Goal: Information Seeking & Learning: Learn about a topic

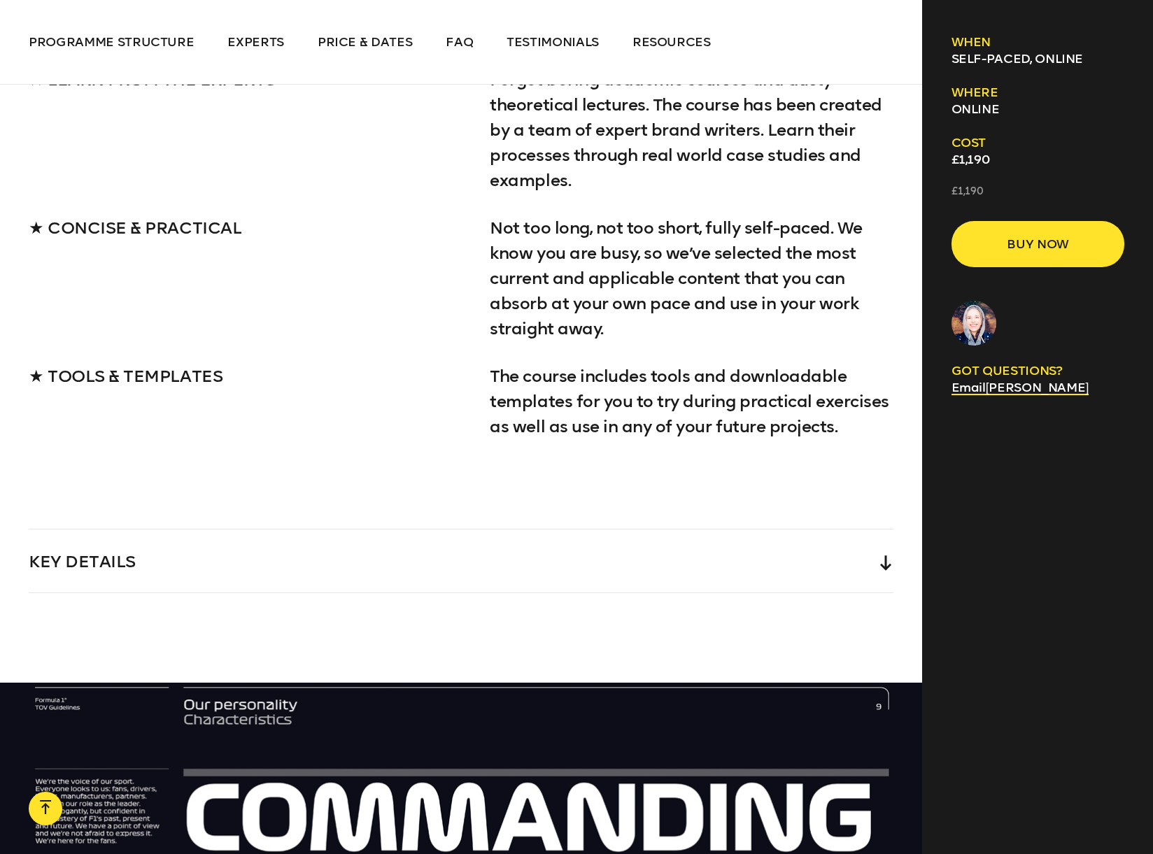
scroll to position [2251, 0]
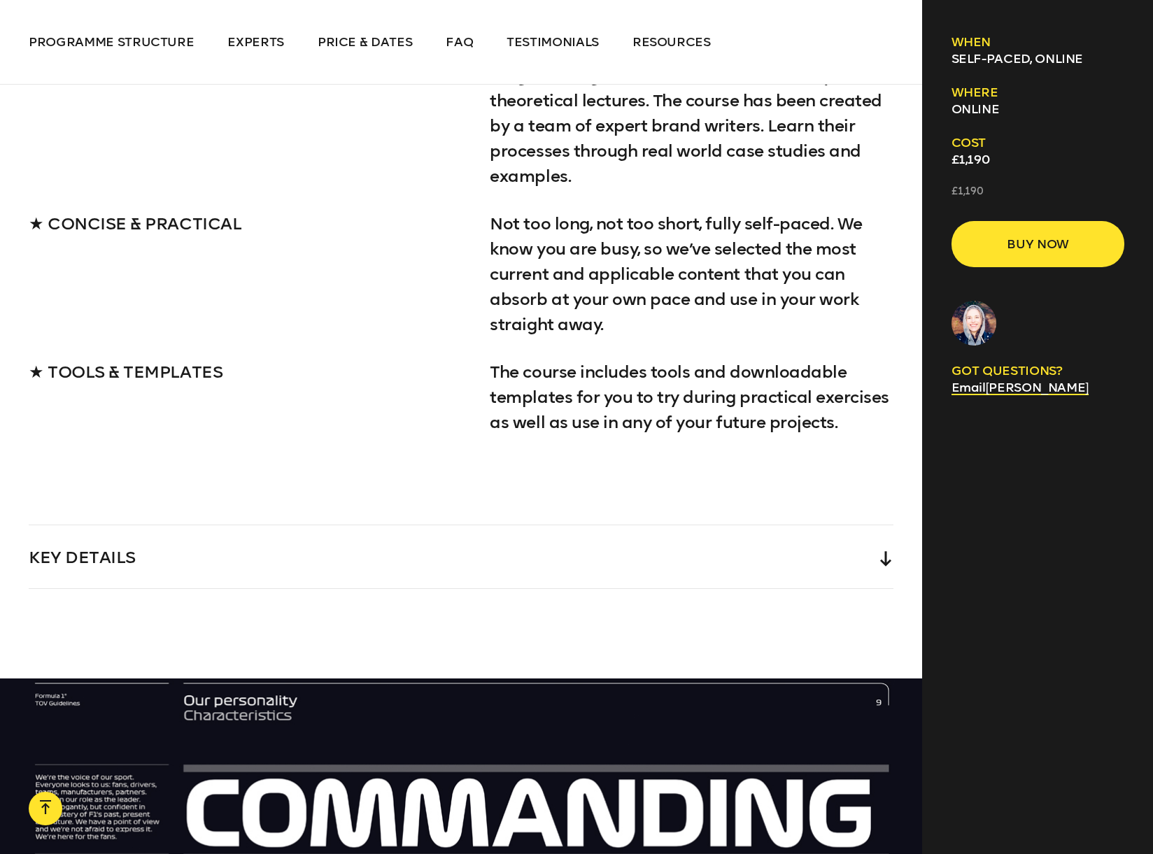
click at [625, 571] on div "Key Details" at bounding box center [461, 556] width 864 height 63
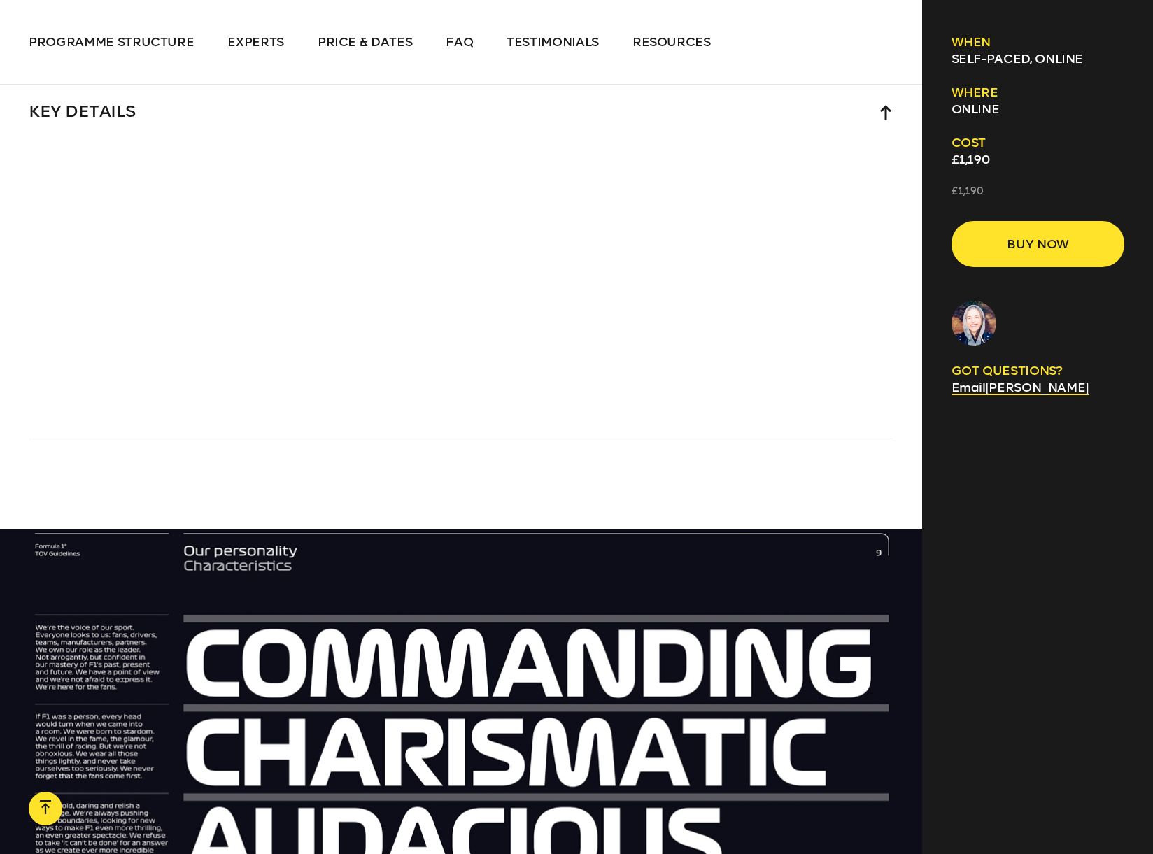
scroll to position [2632, 0]
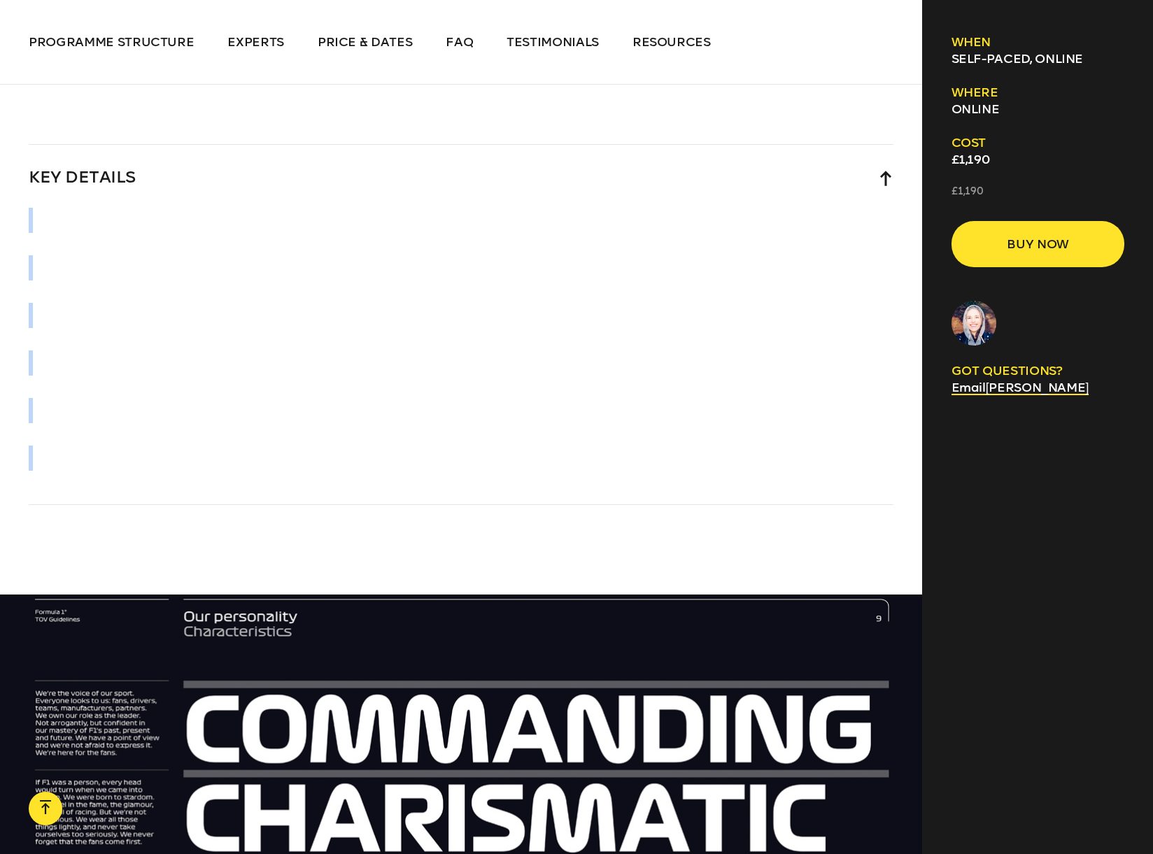
drag, startPoint x: 228, startPoint y: 232, endPoint x: 485, endPoint y: 422, distance: 320.0
click at [480, 432] on div at bounding box center [461, 356] width 864 height 297
click at [564, 172] on div "Key Details" at bounding box center [461, 176] width 864 height 63
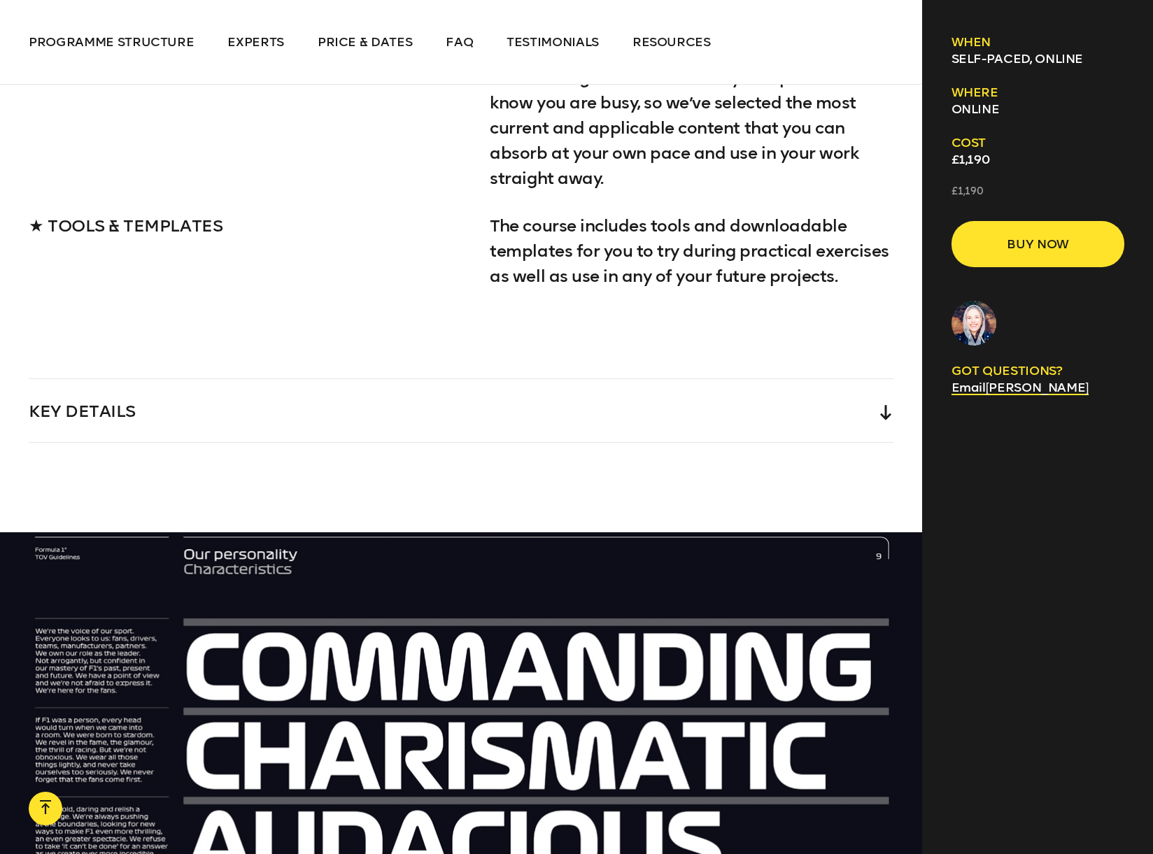
scroll to position [2415, 0]
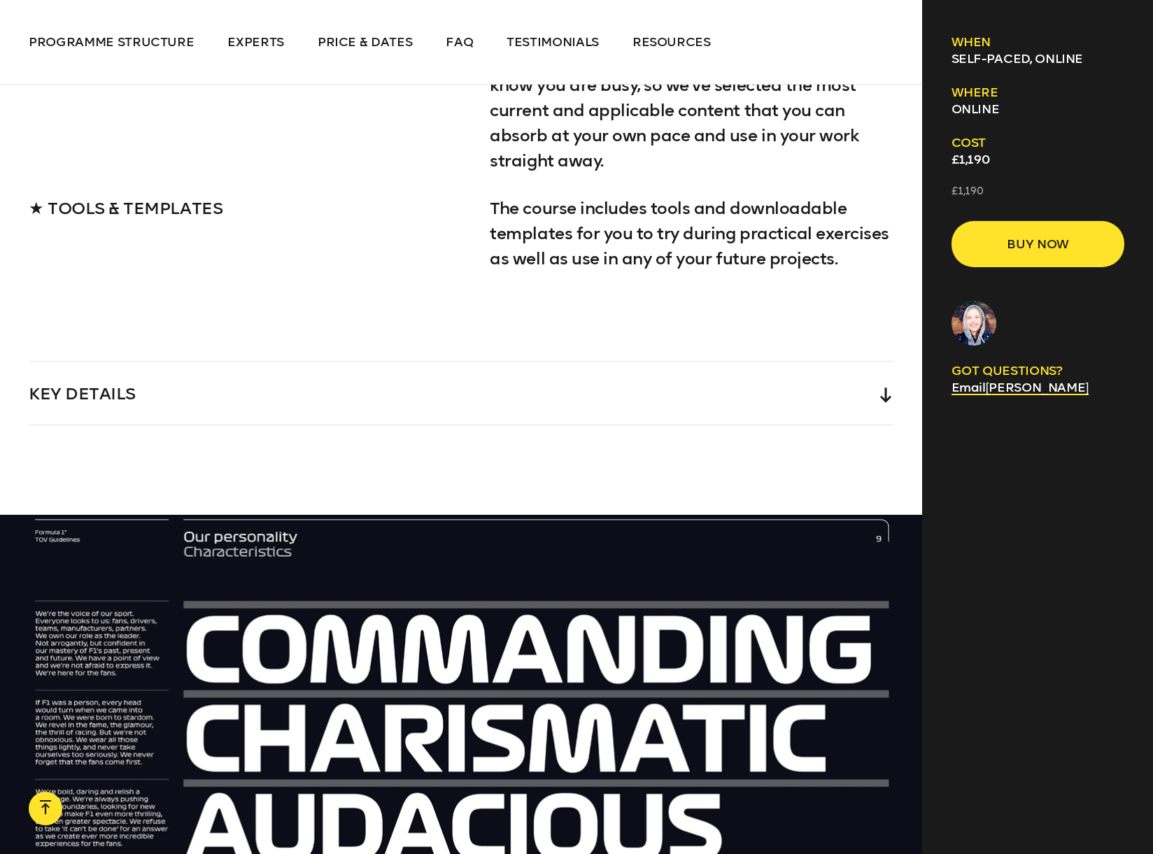
click at [235, 377] on div "Key Details" at bounding box center [461, 393] width 864 height 63
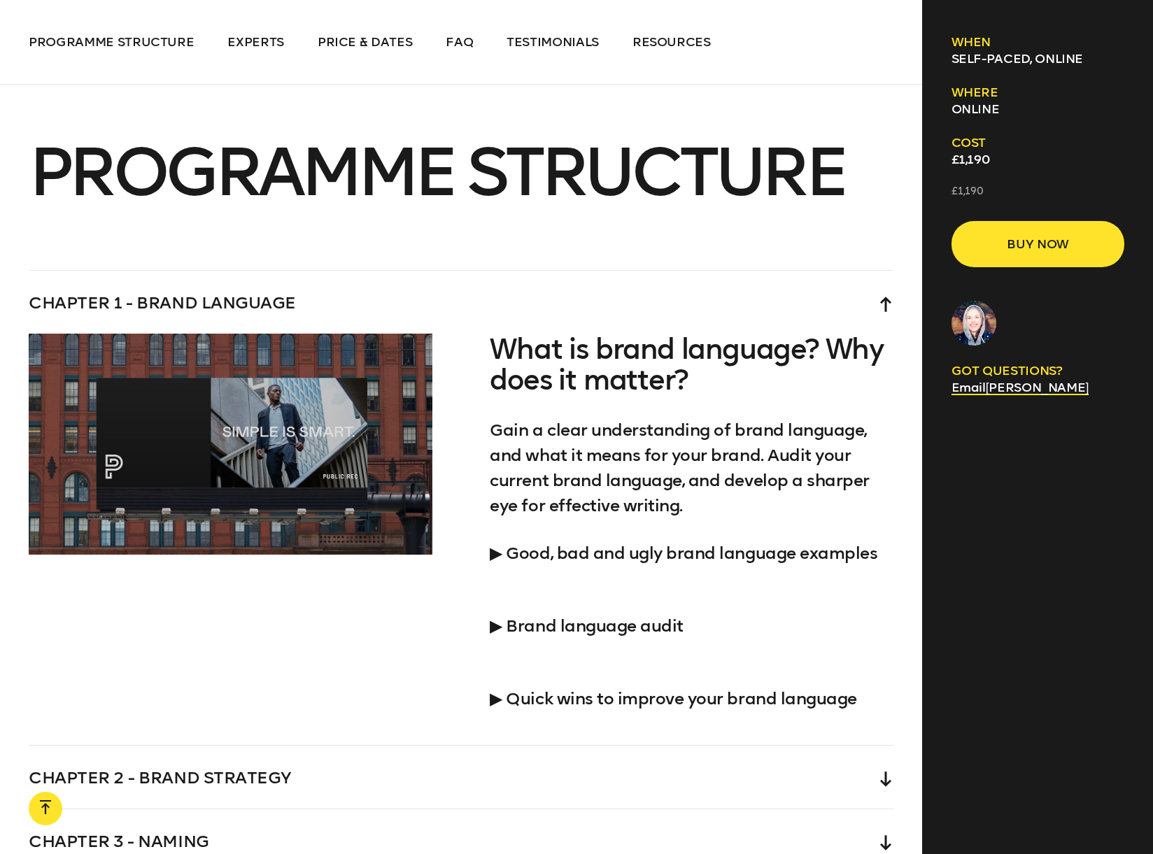
scroll to position [3643, 0]
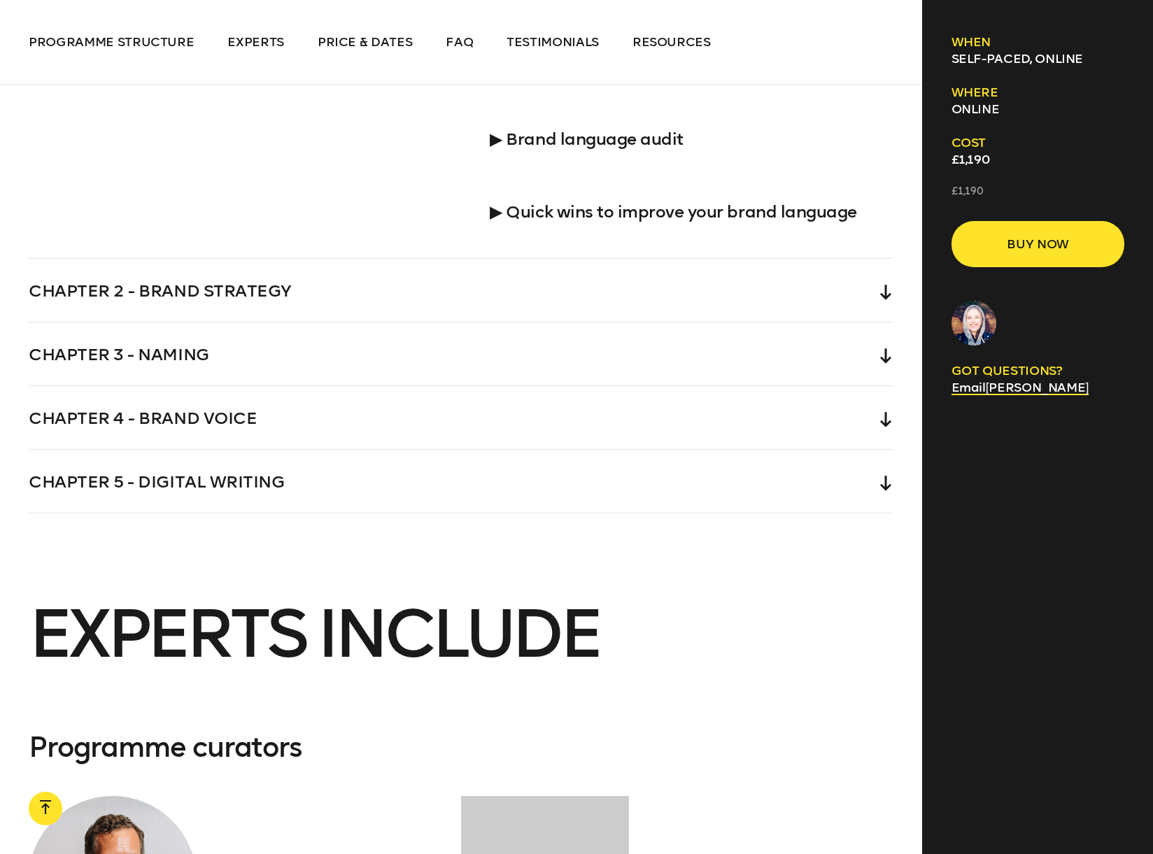
click at [289, 283] on div "Chapter 2 - Brand strategy" at bounding box center [461, 290] width 864 height 63
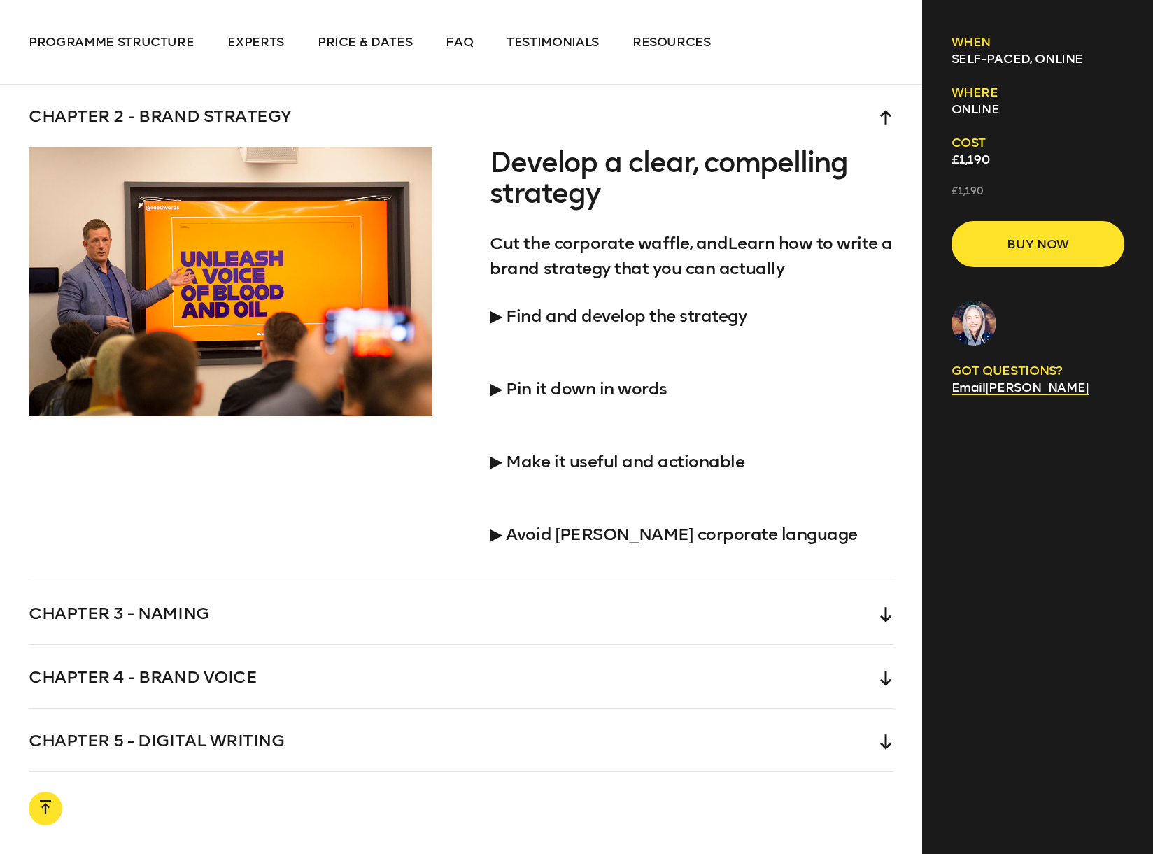
scroll to position [3883, 0]
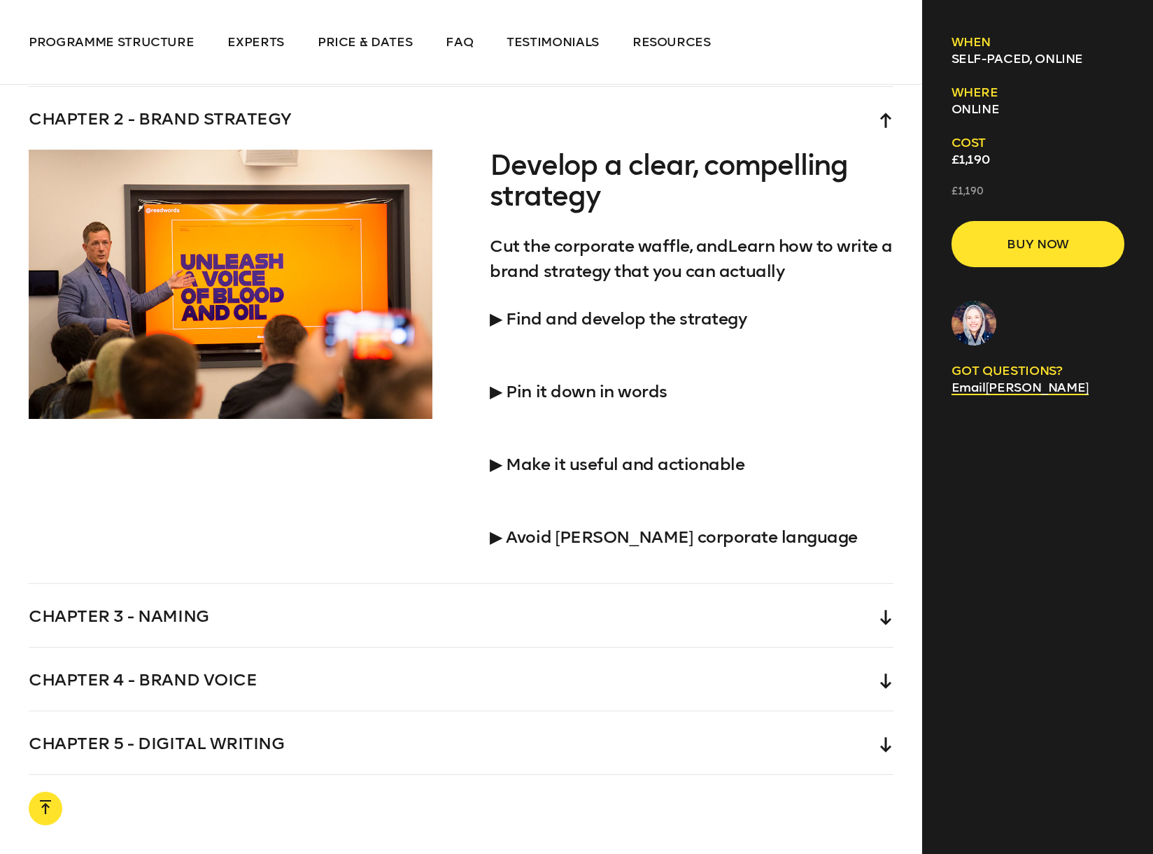
click at [434, 595] on div "Chapter 3 - Naming" at bounding box center [461, 615] width 864 height 63
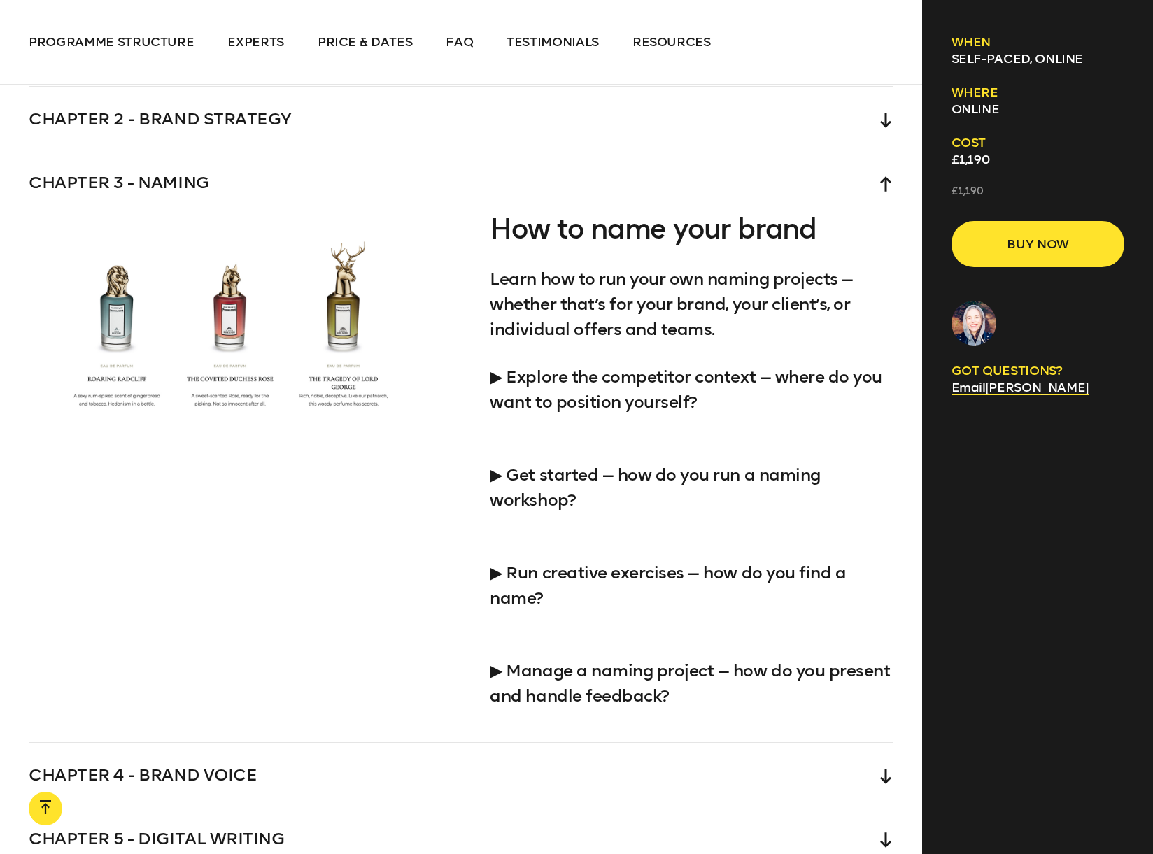
click at [201, 402] on div at bounding box center [231, 323] width 404 height 221
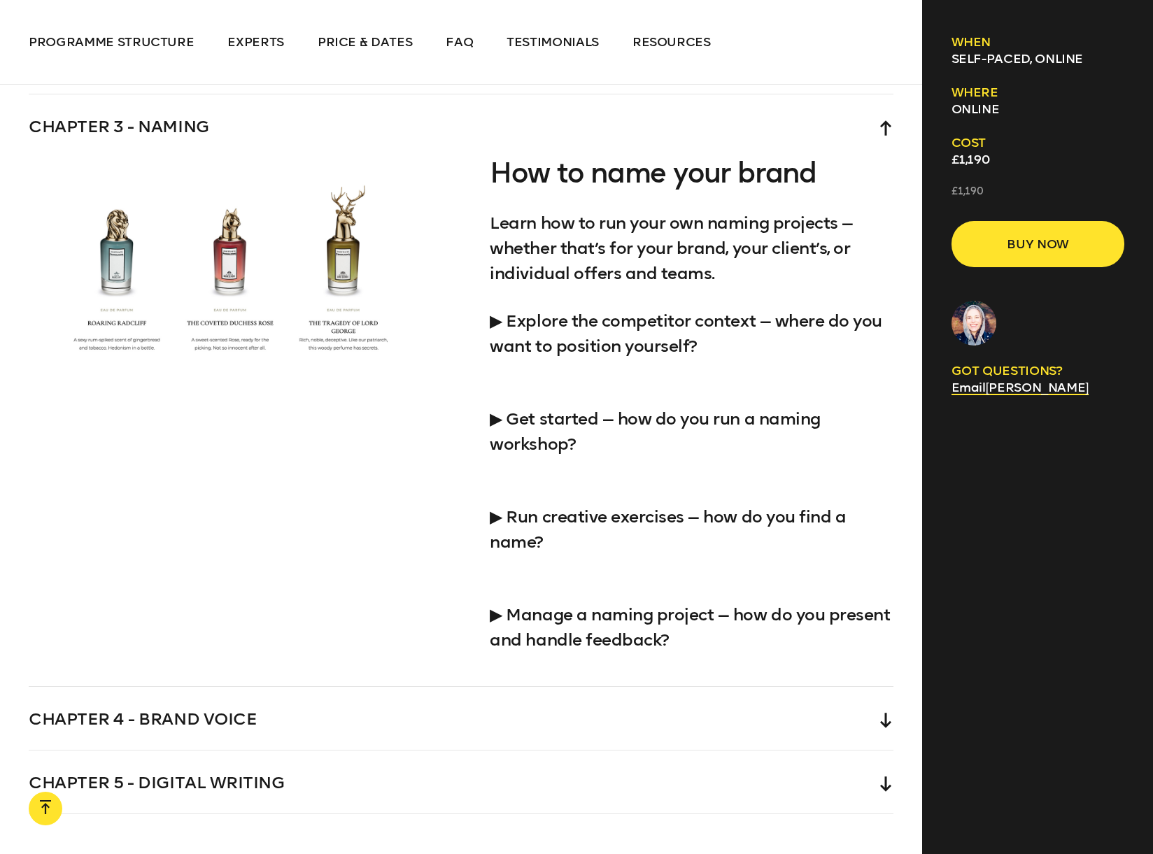
scroll to position [3940, 0]
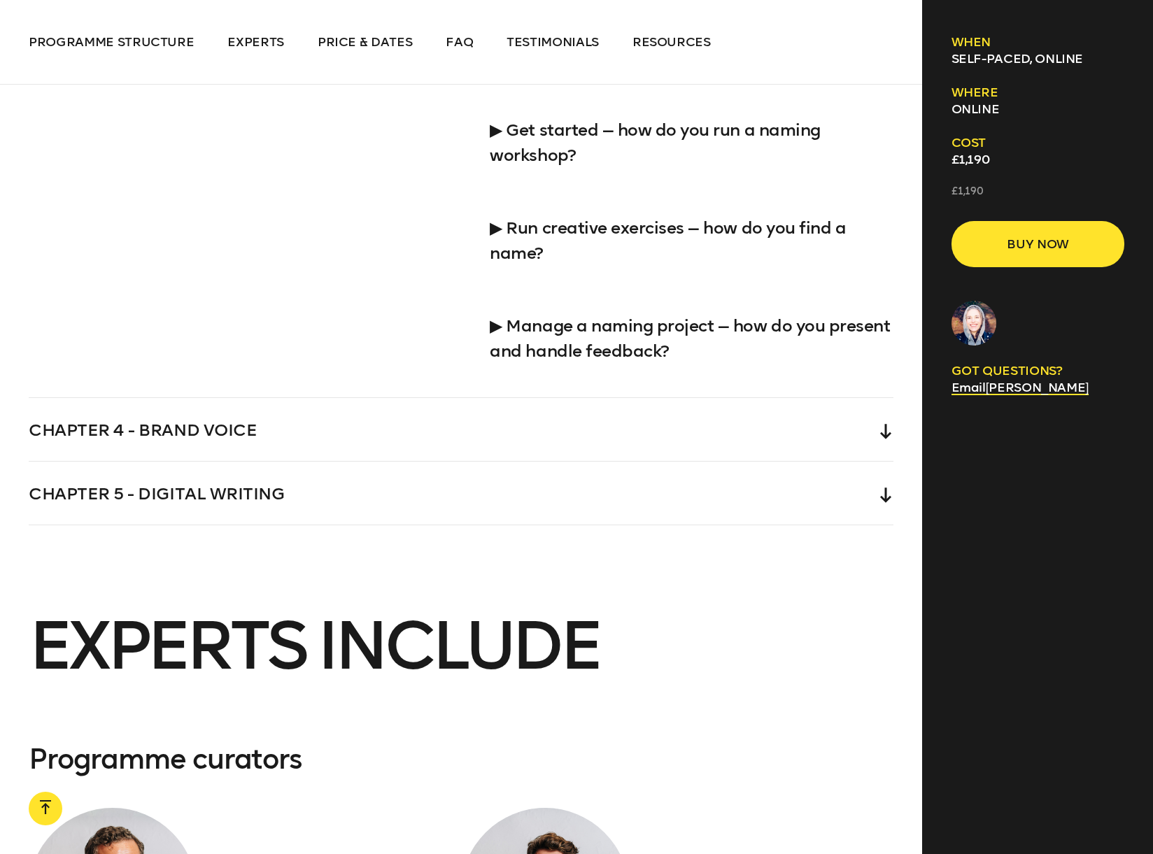
click at [187, 413] on div "Chapter 4 - Brand voice" at bounding box center [461, 429] width 864 height 63
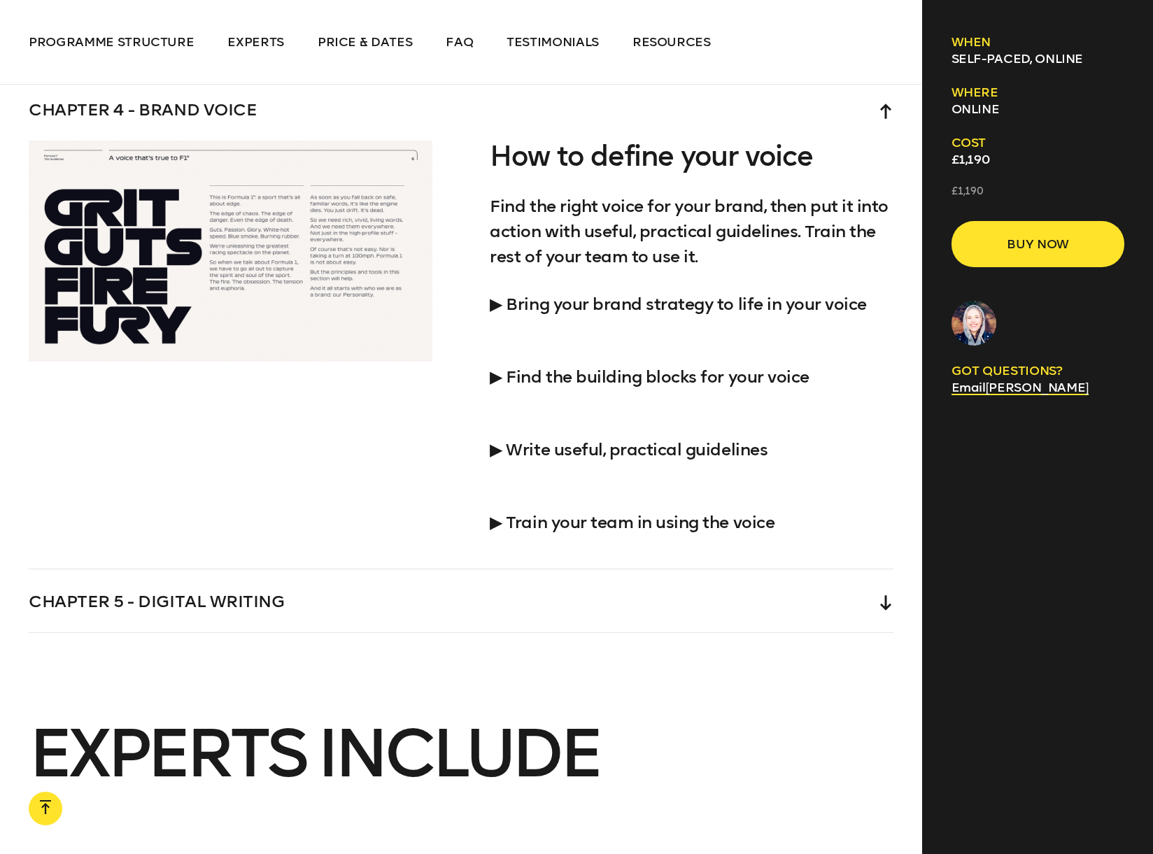
scroll to position [4013, 0]
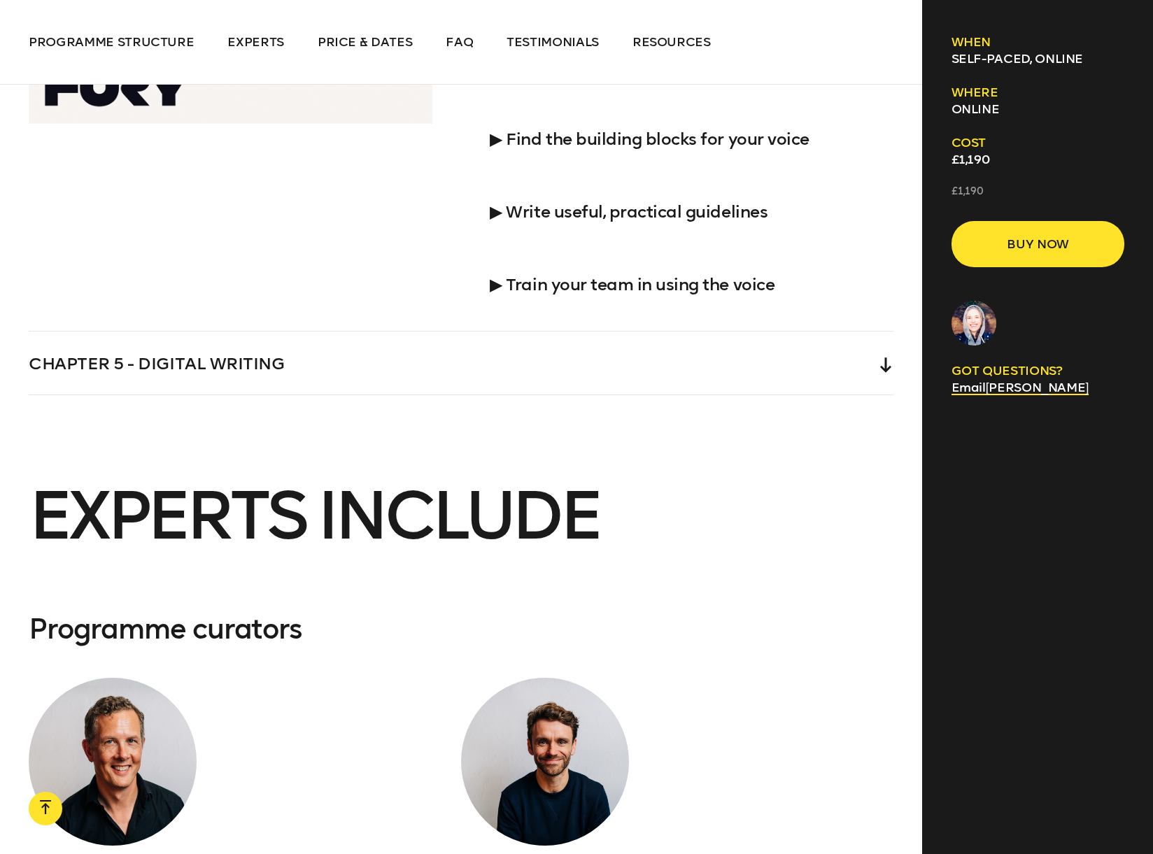
click at [110, 355] on div "Chapter 5 - Digital writing" at bounding box center [461, 362] width 864 height 63
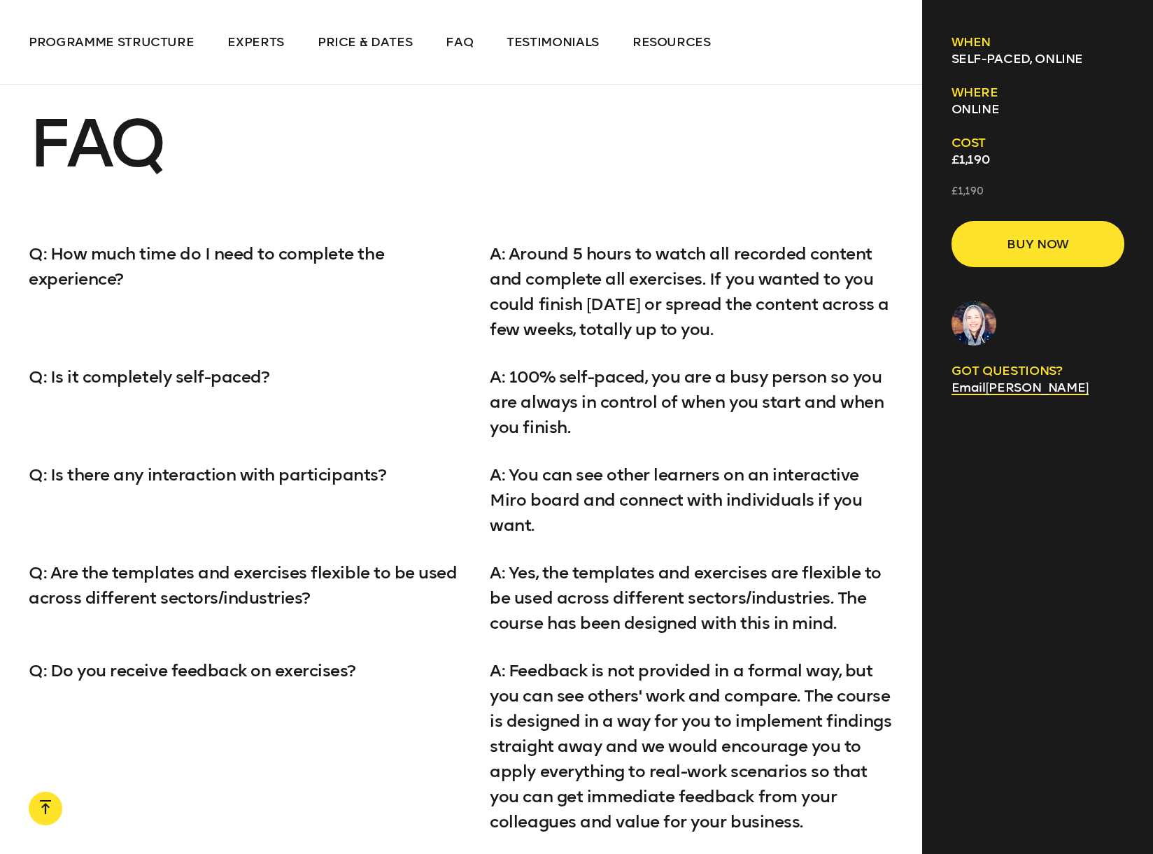
scroll to position [6135, 0]
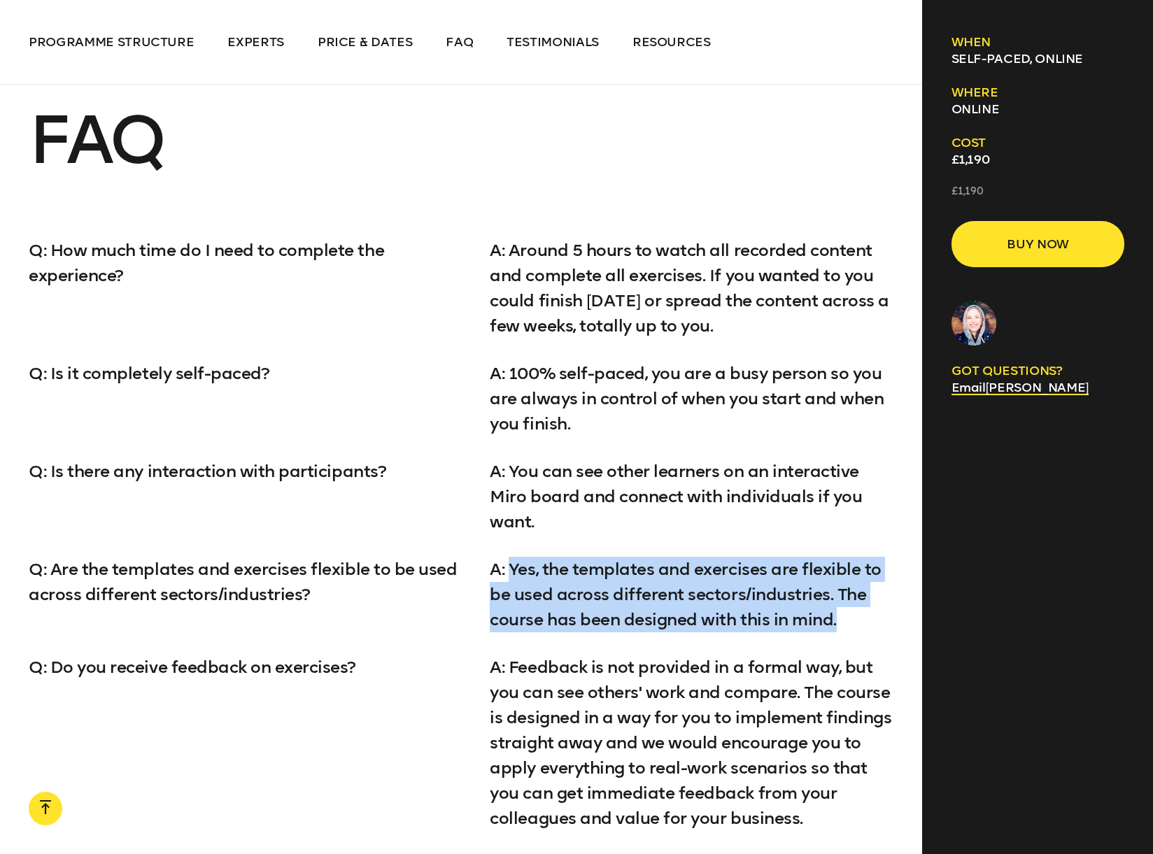
drag, startPoint x: 512, startPoint y: 541, endPoint x: 841, endPoint y: 594, distance: 333.7
click at [841, 594] on p "A: Yes, the templates and exercises are flexible to be used across different se…" at bounding box center [692, 595] width 404 height 76
click at [776, 578] on p "A: Yes, the templates and exercises are flexible to be used across different se…" at bounding box center [692, 595] width 404 height 76
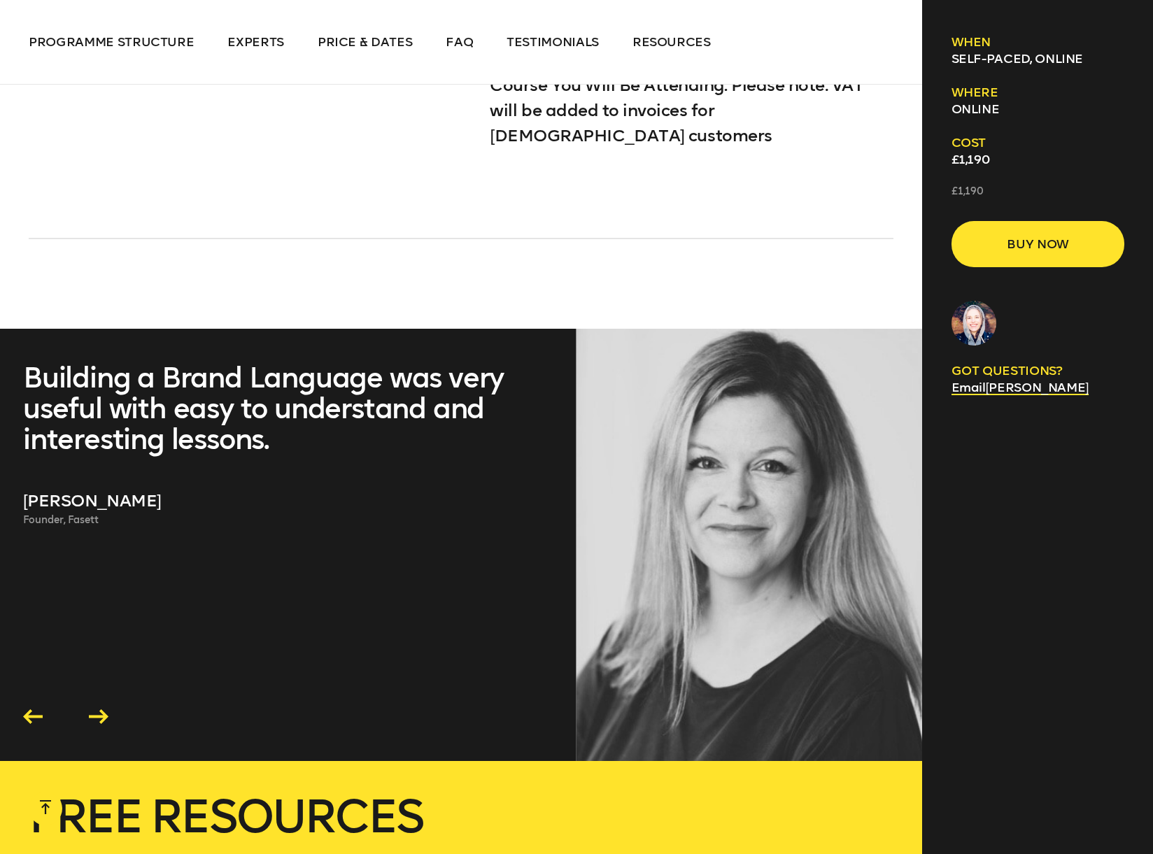
scroll to position [7138, 0]
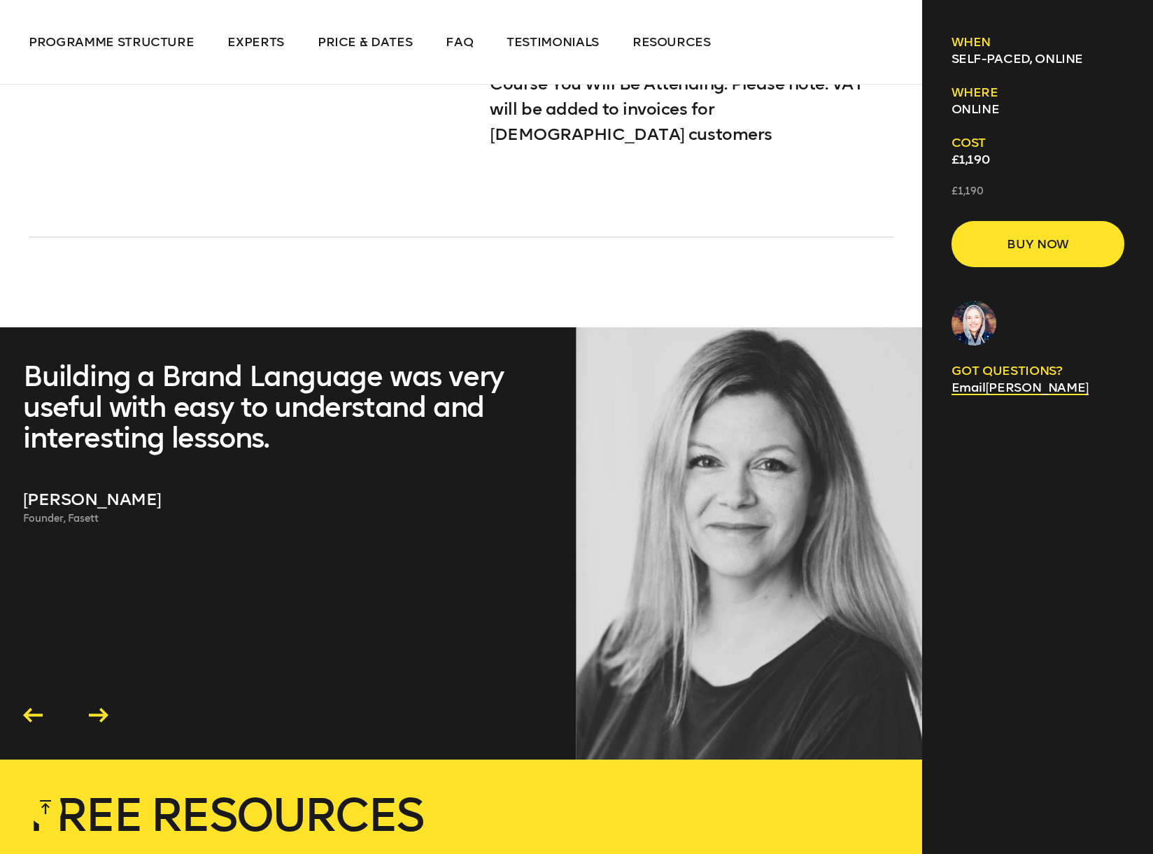
click at [83, 512] on p "Founder, Fasett" at bounding box center [282, 519] width 519 height 14
click at [101, 708] on icon at bounding box center [99, 715] width 20 height 15
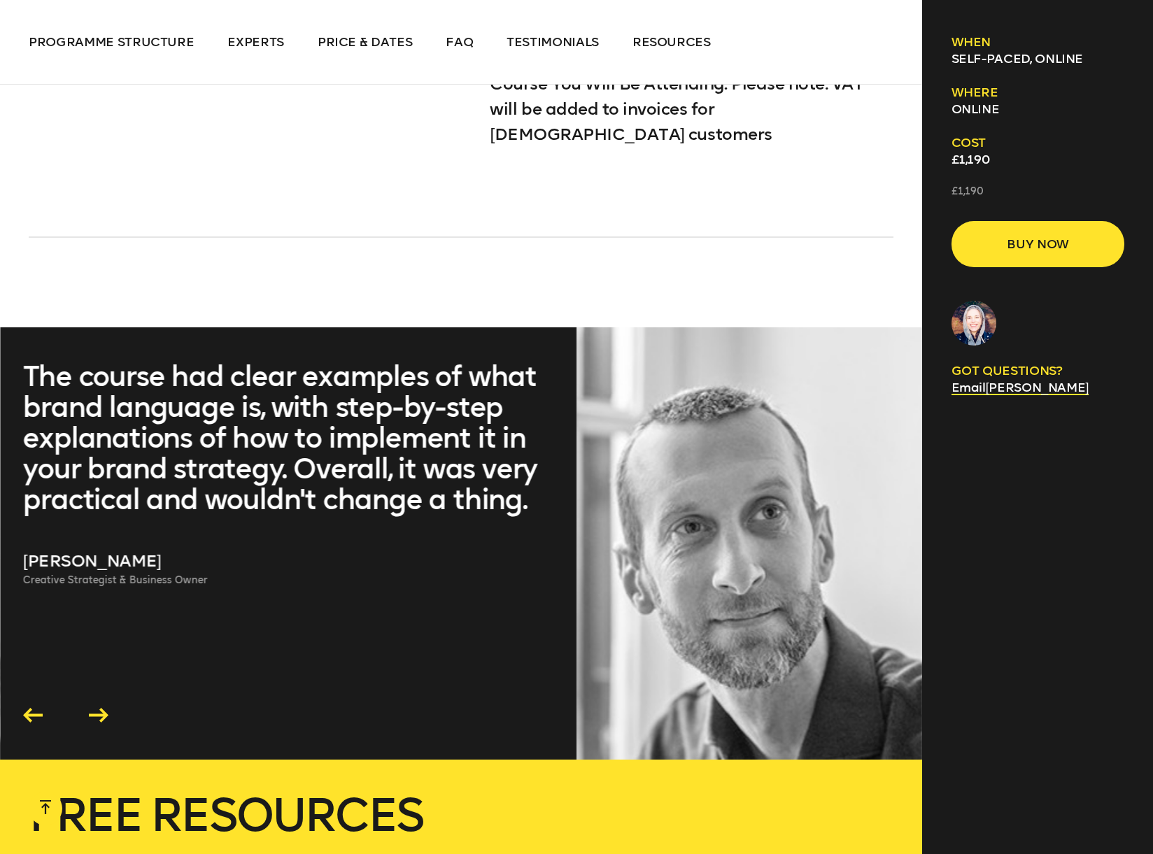
click at [101, 708] on icon at bounding box center [99, 715] width 20 height 15
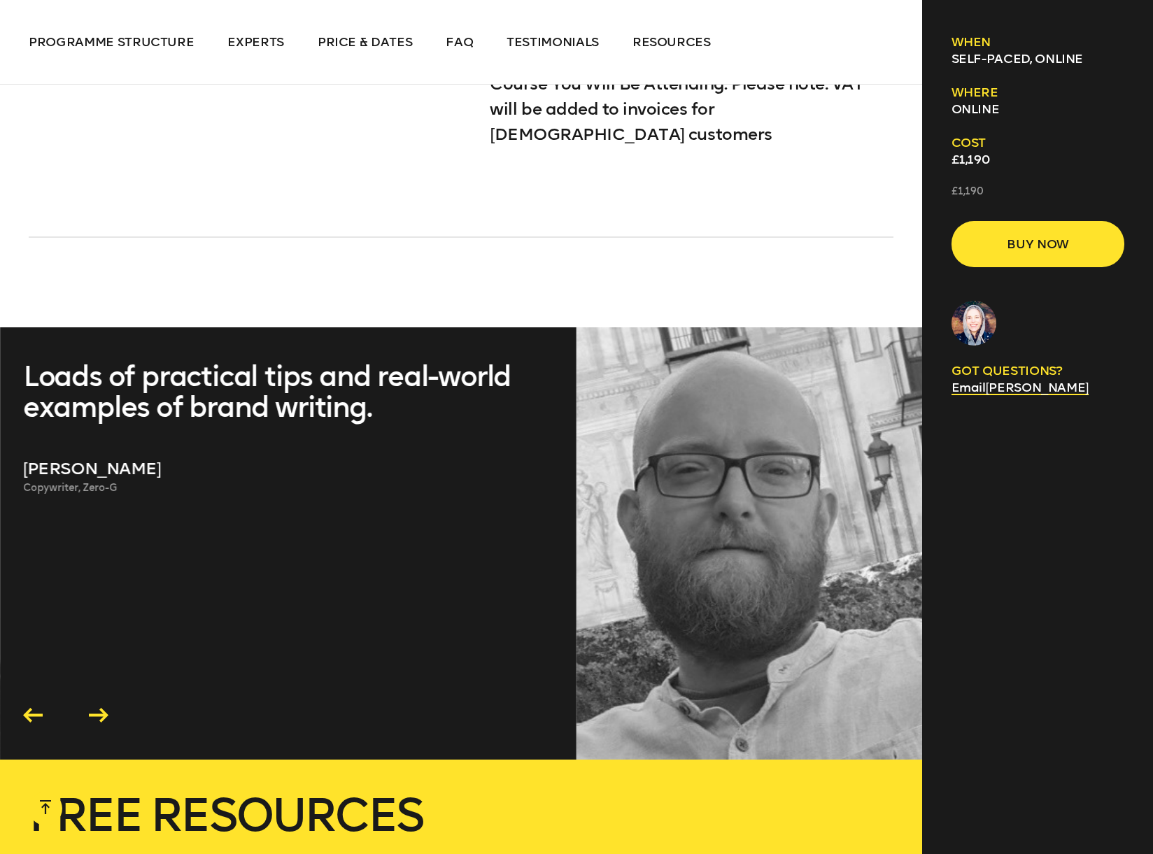
click at [101, 708] on icon at bounding box center [99, 715] width 20 height 15
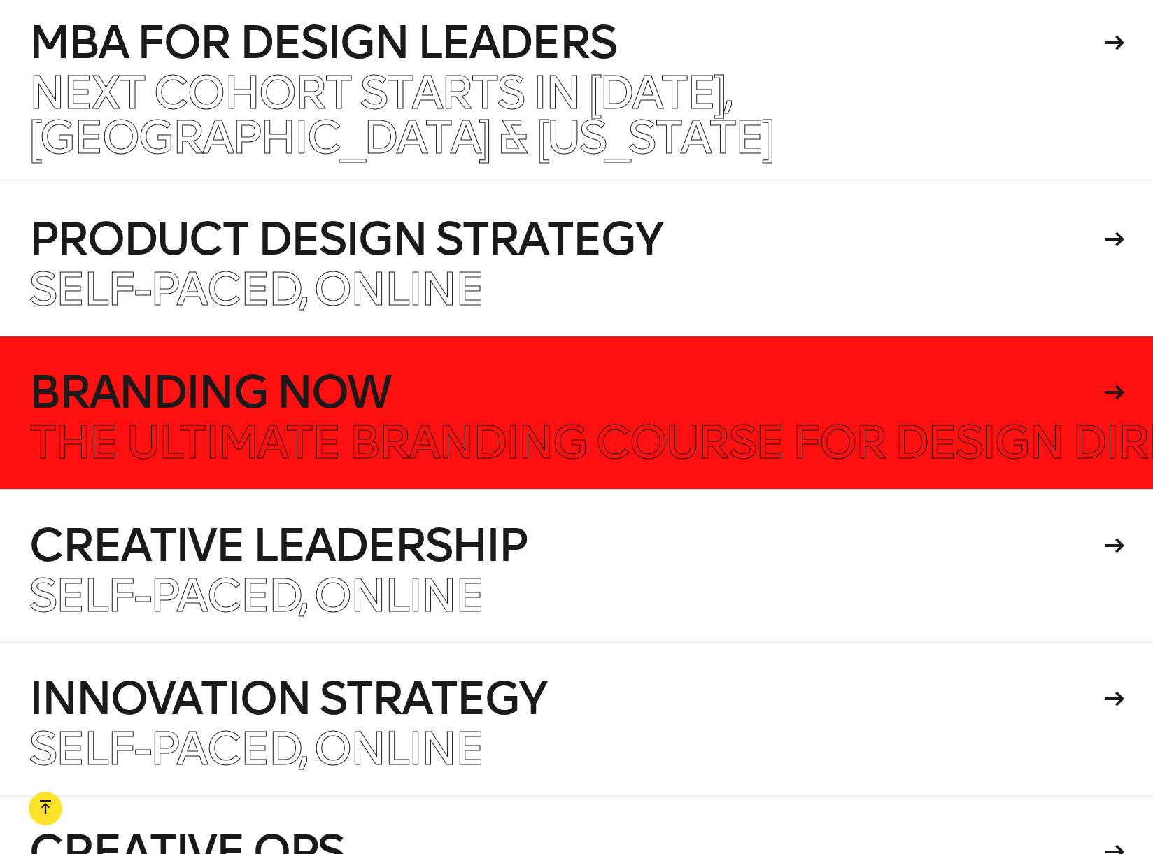
scroll to position [8464, 0]
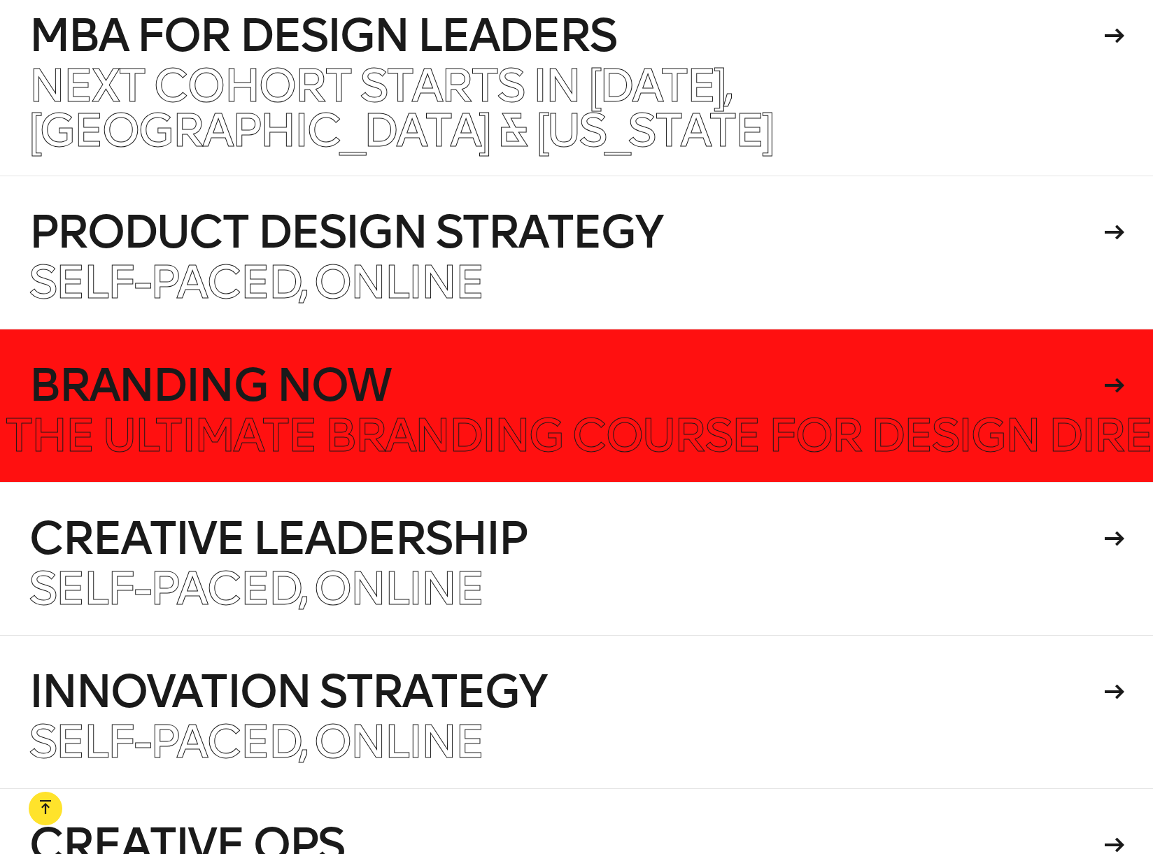
click at [325, 363] on h4 "Branding Now" at bounding box center [564, 385] width 1071 height 45
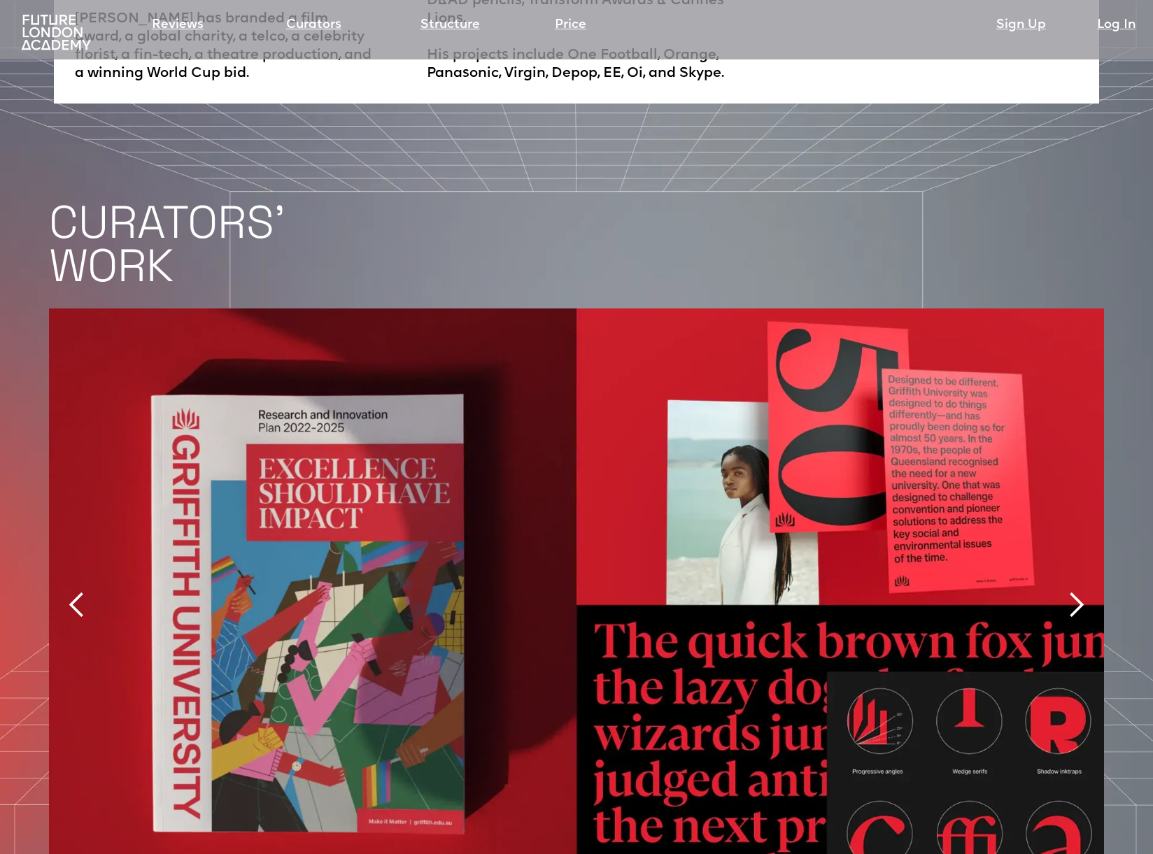
scroll to position [2936, 0]
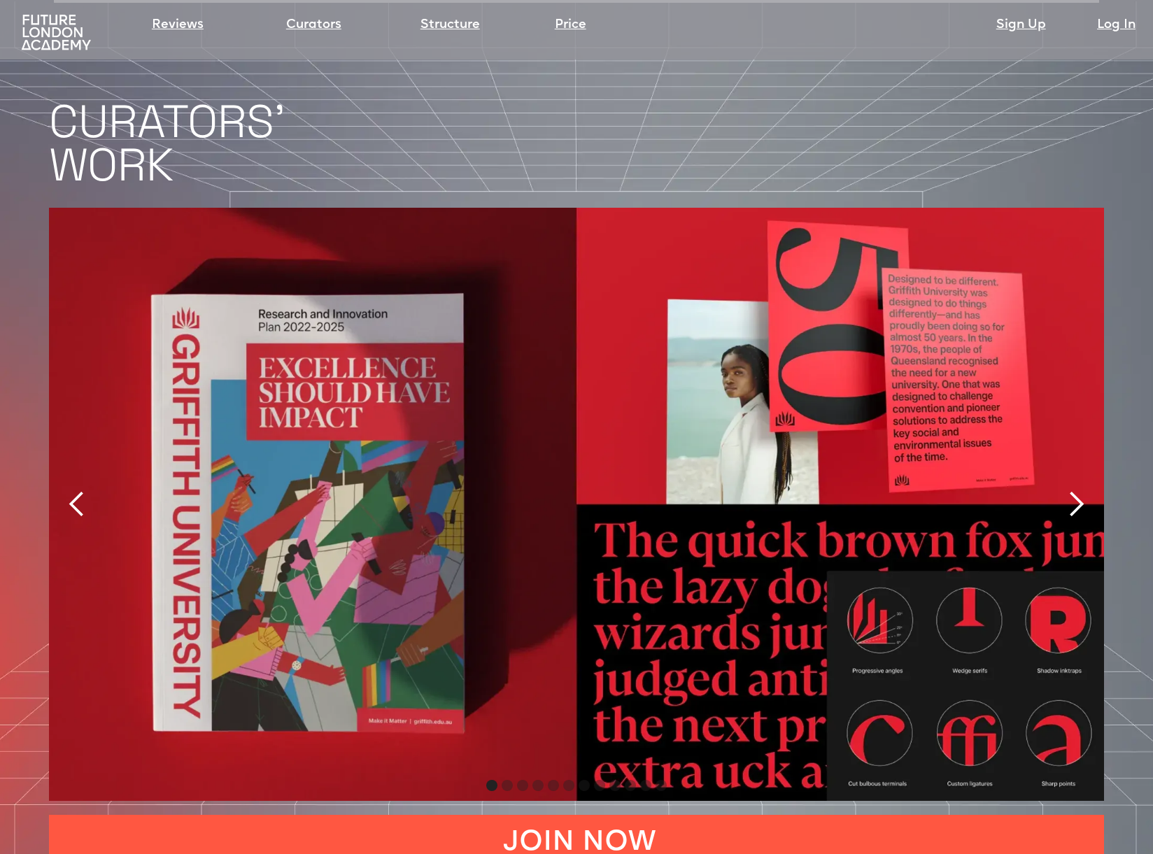
click at [1076, 490] on div "next slide" at bounding box center [1076, 504] width 28 height 28
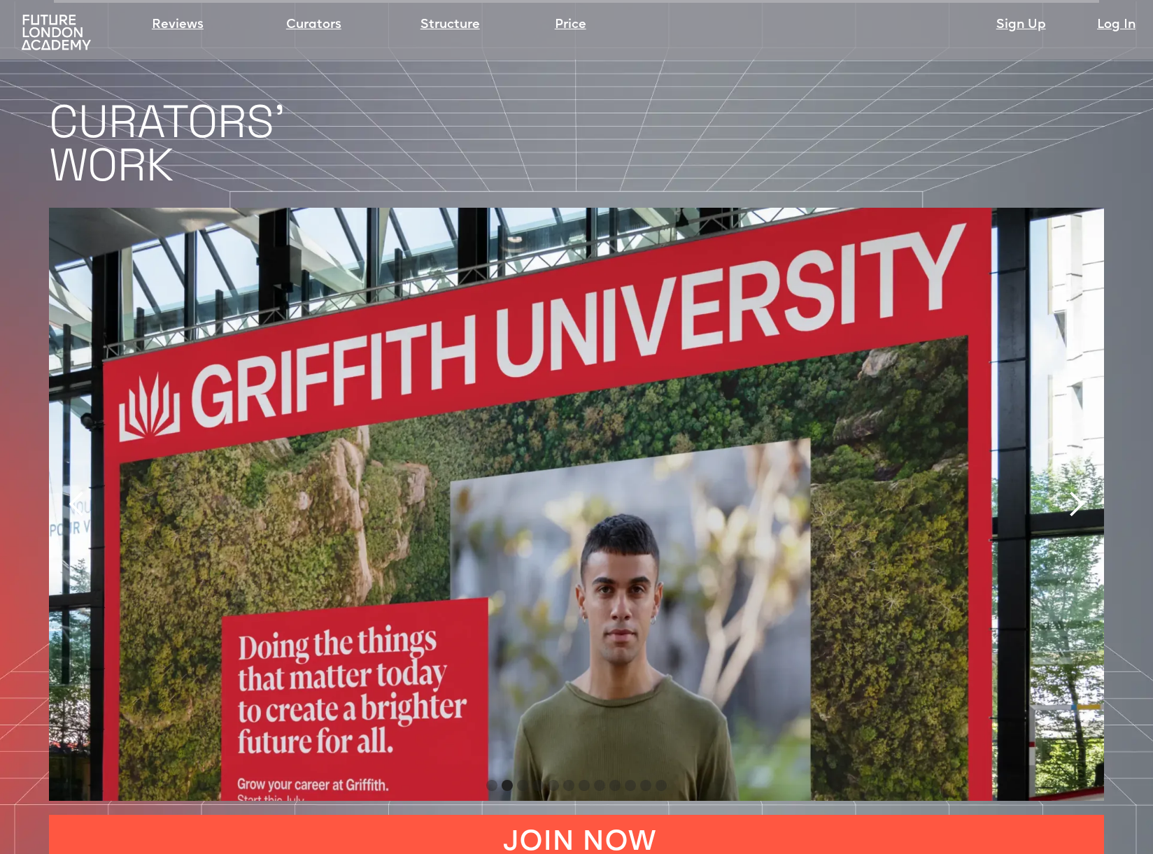
click at [1076, 490] on div "next slide" at bounding box center [1076, 504] width 28 height 28
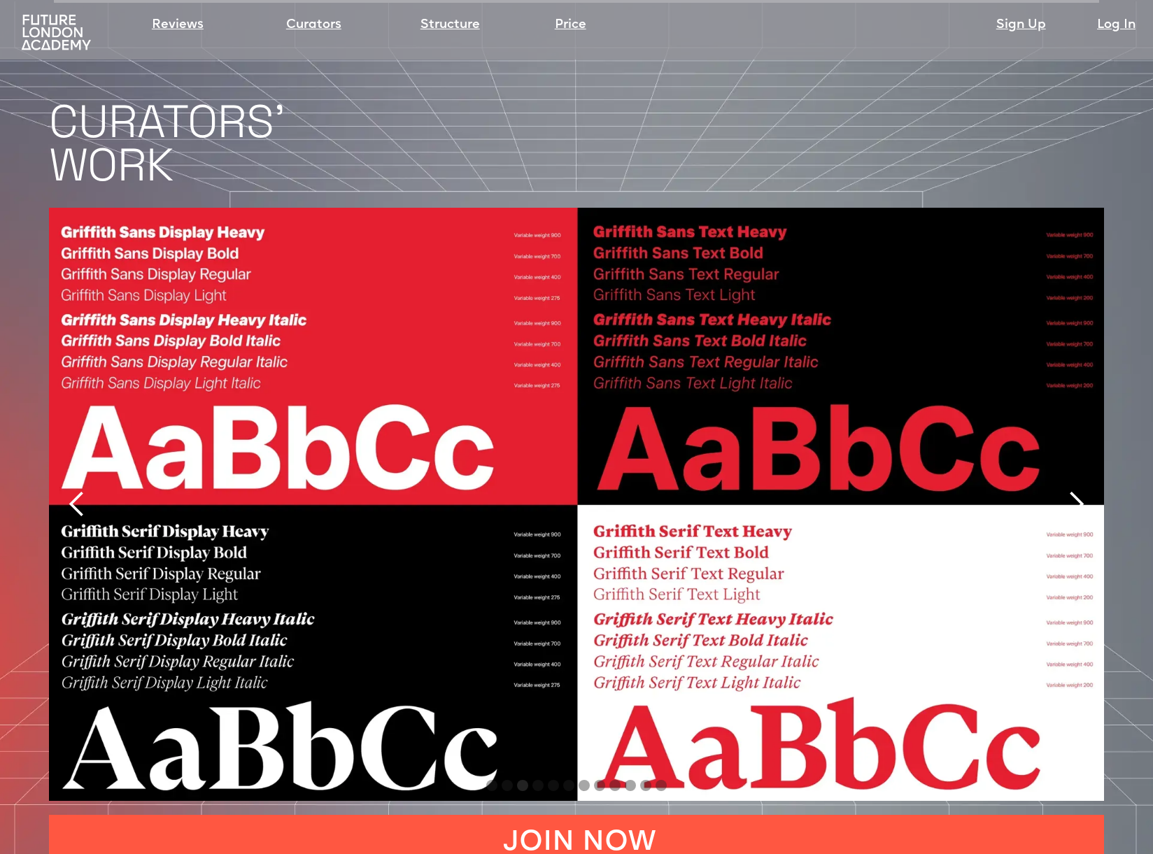
click at [1076, 490] on div "next slide" at bounding box center [1076, 504] width 28 height 28
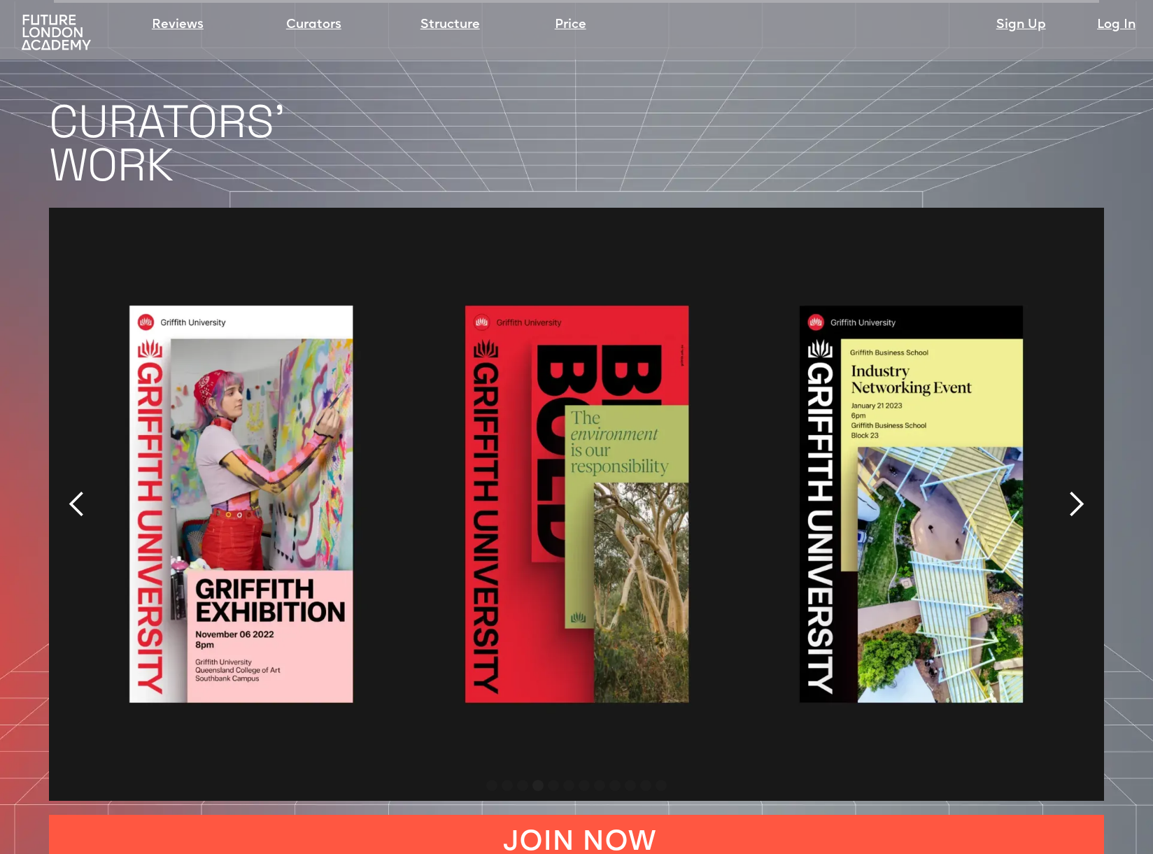
click at [1076, 490] on div "next slide" at bounding box center [1076, 504] width 28 height 28
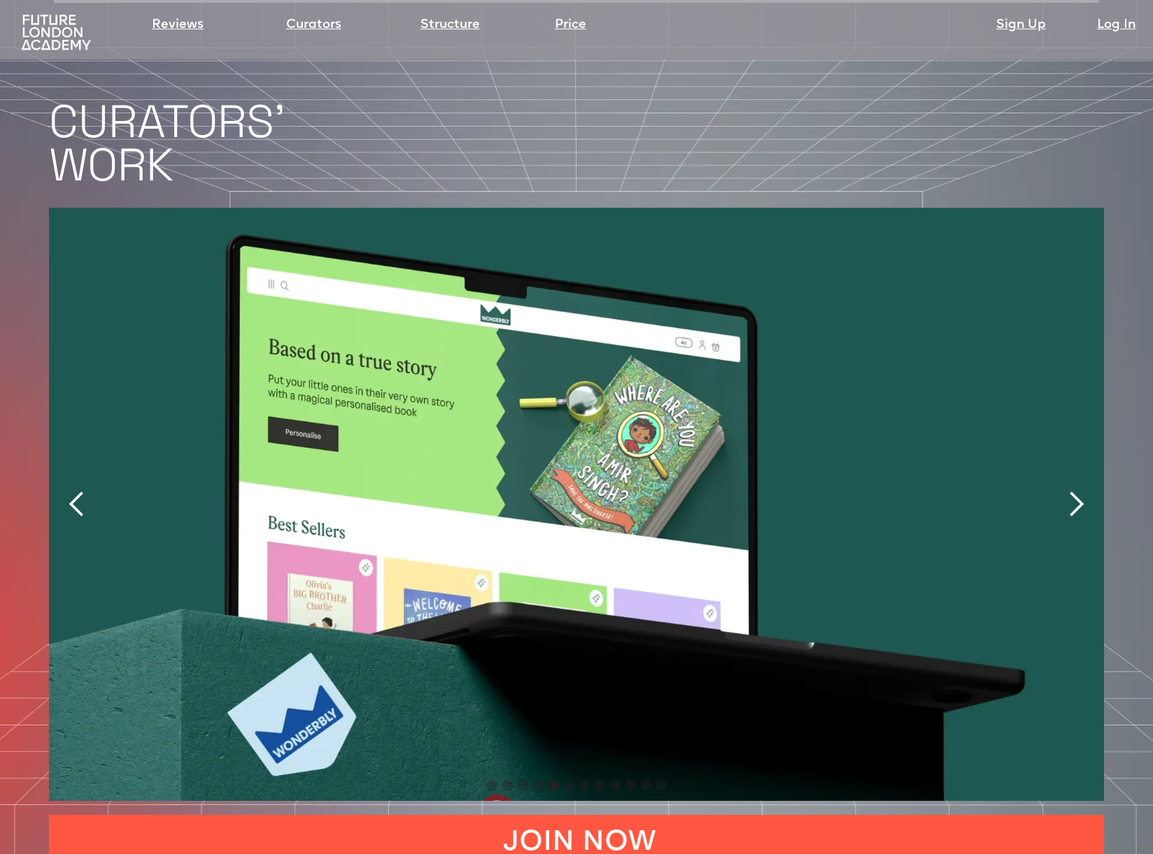
click at [1076, 490] on div "next slide" at bounding box center [1076, 504] width 28 height 28
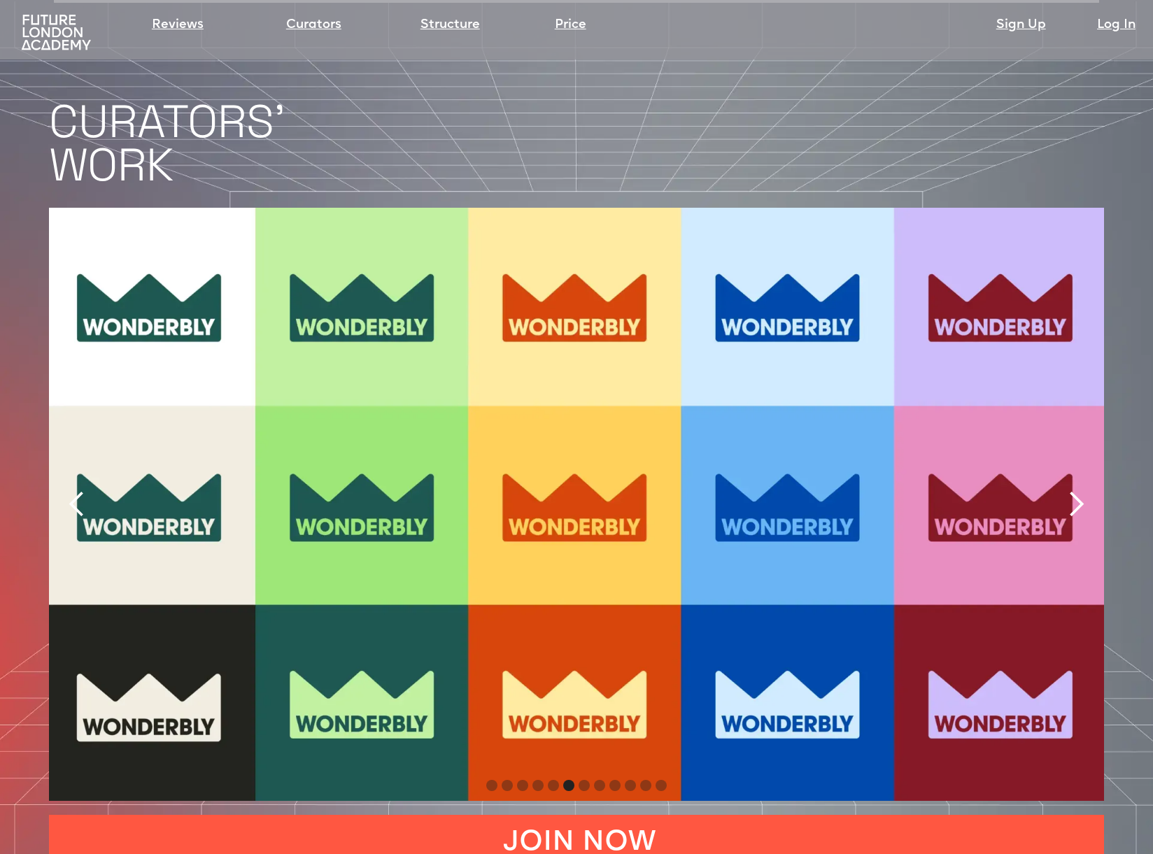
click at [1076, 490] on div "next slide" at bounding box center [1076, 504] width 28 height 28
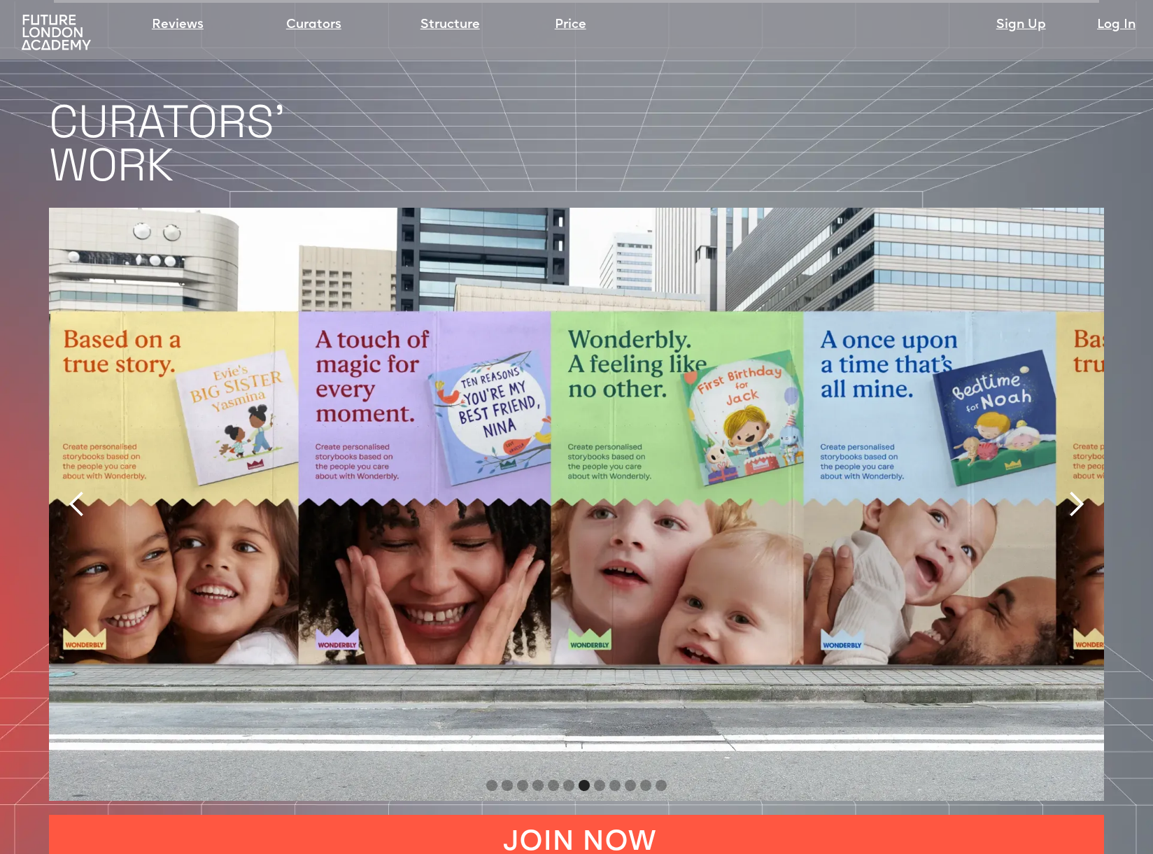
click at [1076, 490] on div "next slide" at bounding box center [1076, 504] width 28 height 28
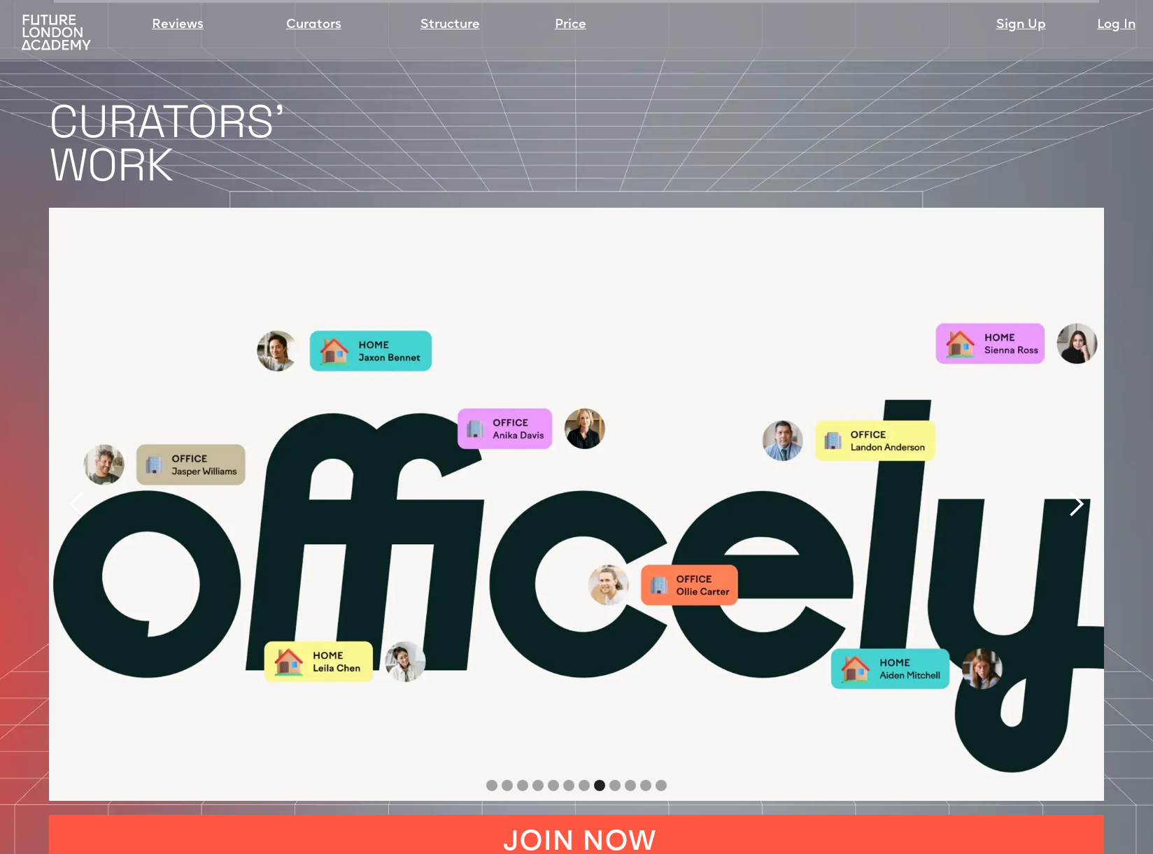
click at [1076, 490] on div "next slide" at bounding box center [1076, 504] width 28 height 28
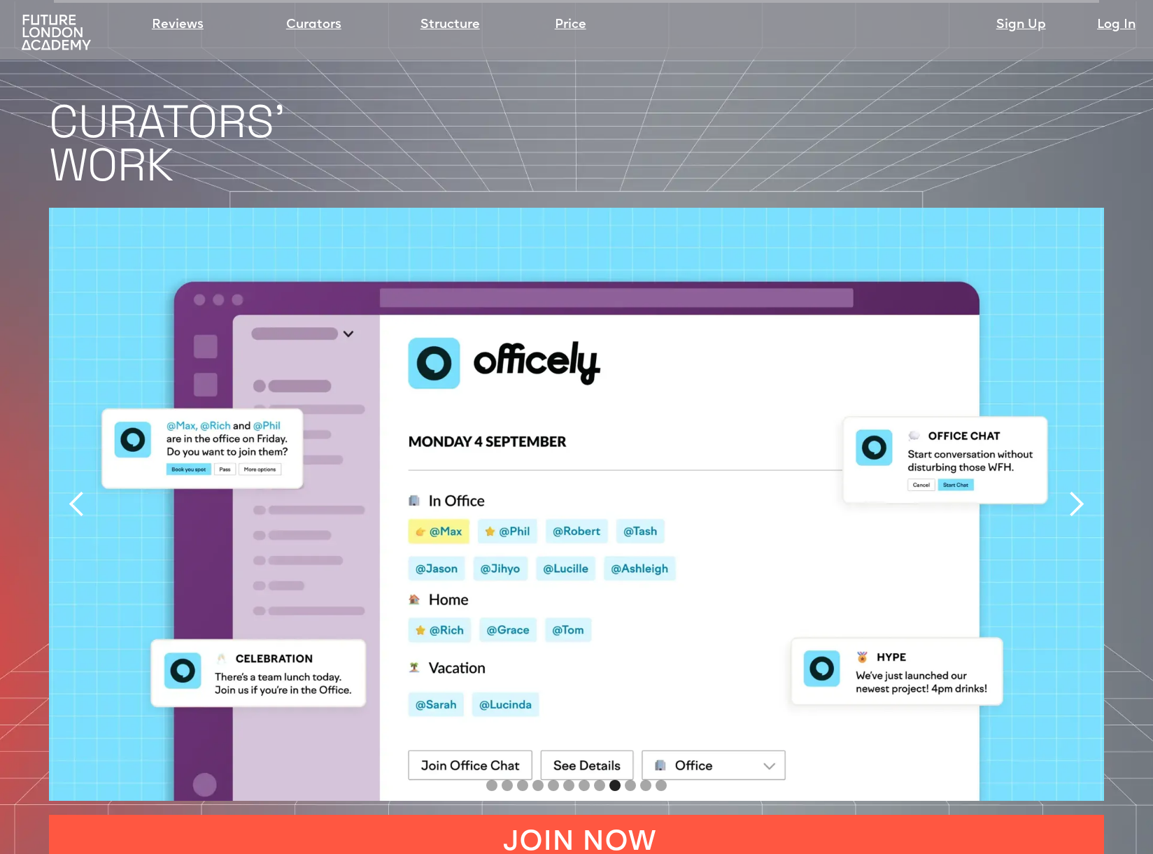
click at [1076, 490] on div "next slide" at bounding box center [1076, 504] width 28 height 28
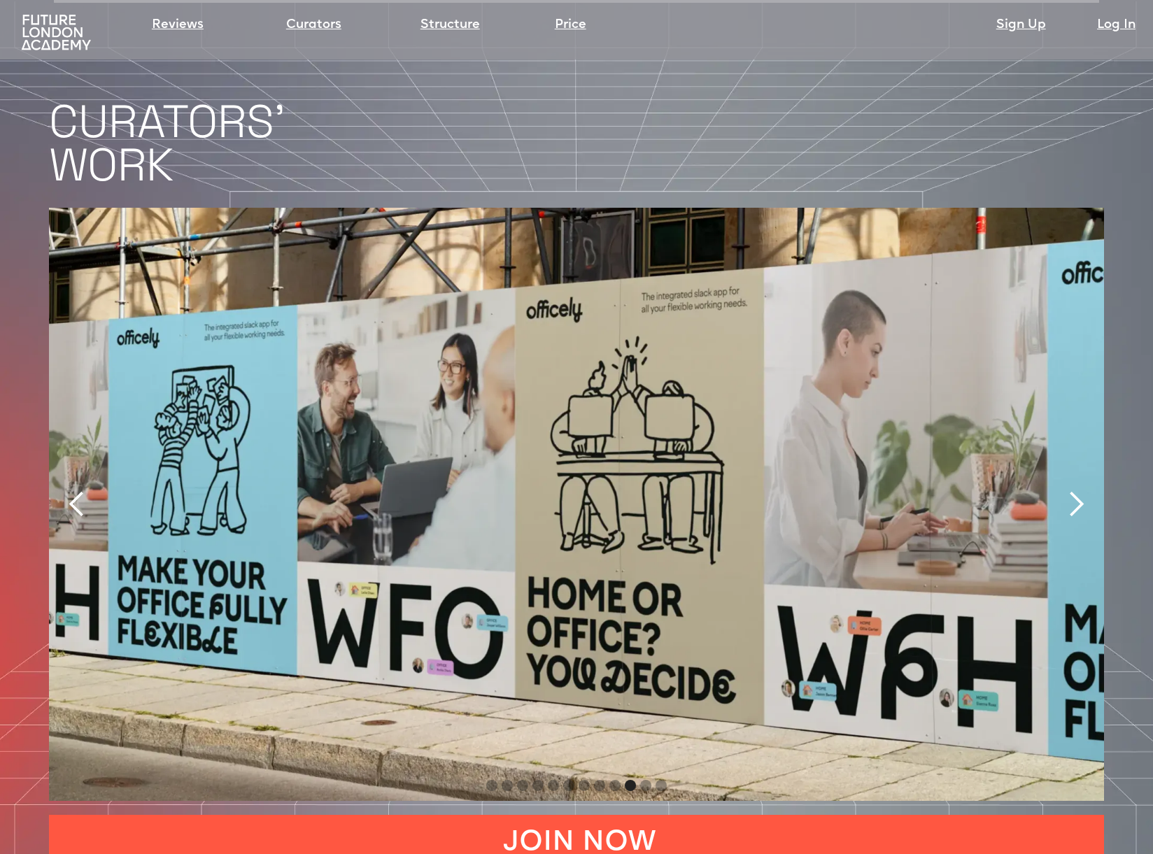
click at [1076, 490] on div "next slide" at bounding box center [1076, 504] width 28 height 28
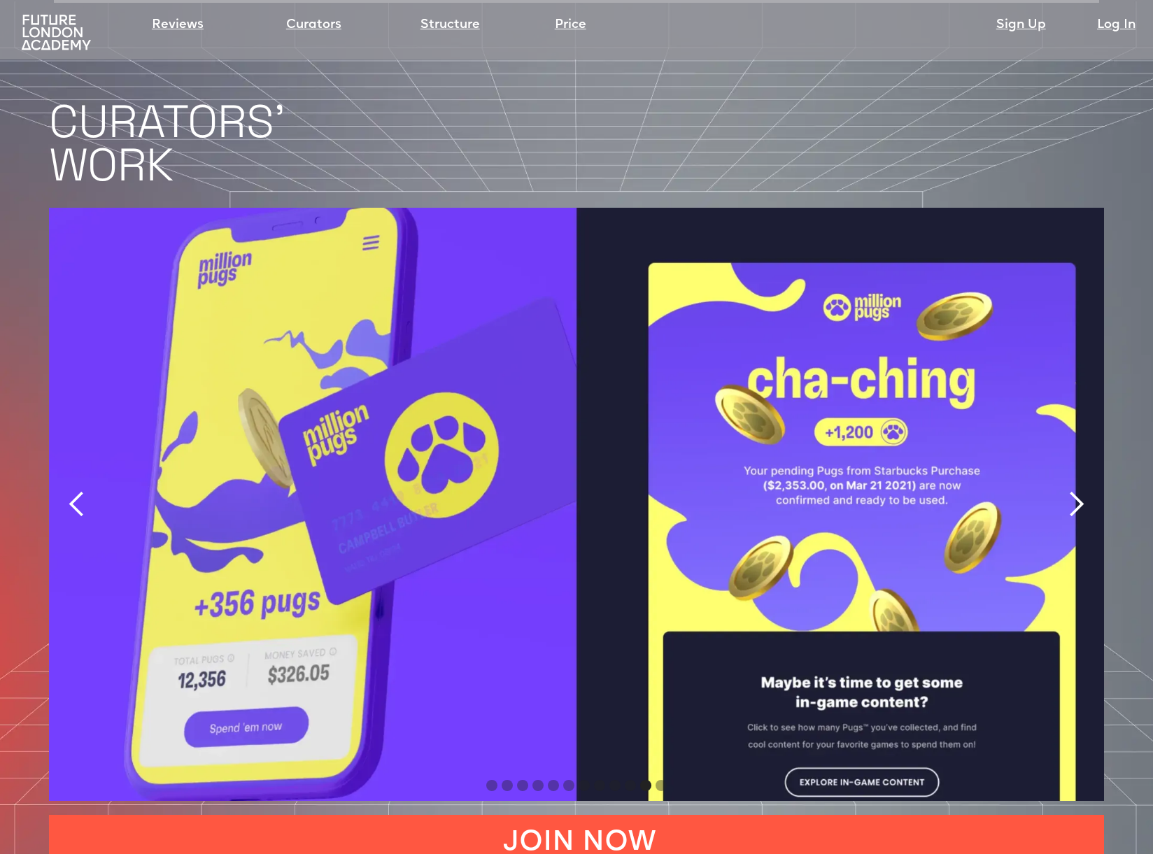
click at [1076, 490] on div "next slide" at bounding box center [1076, 504] width 28 height 28
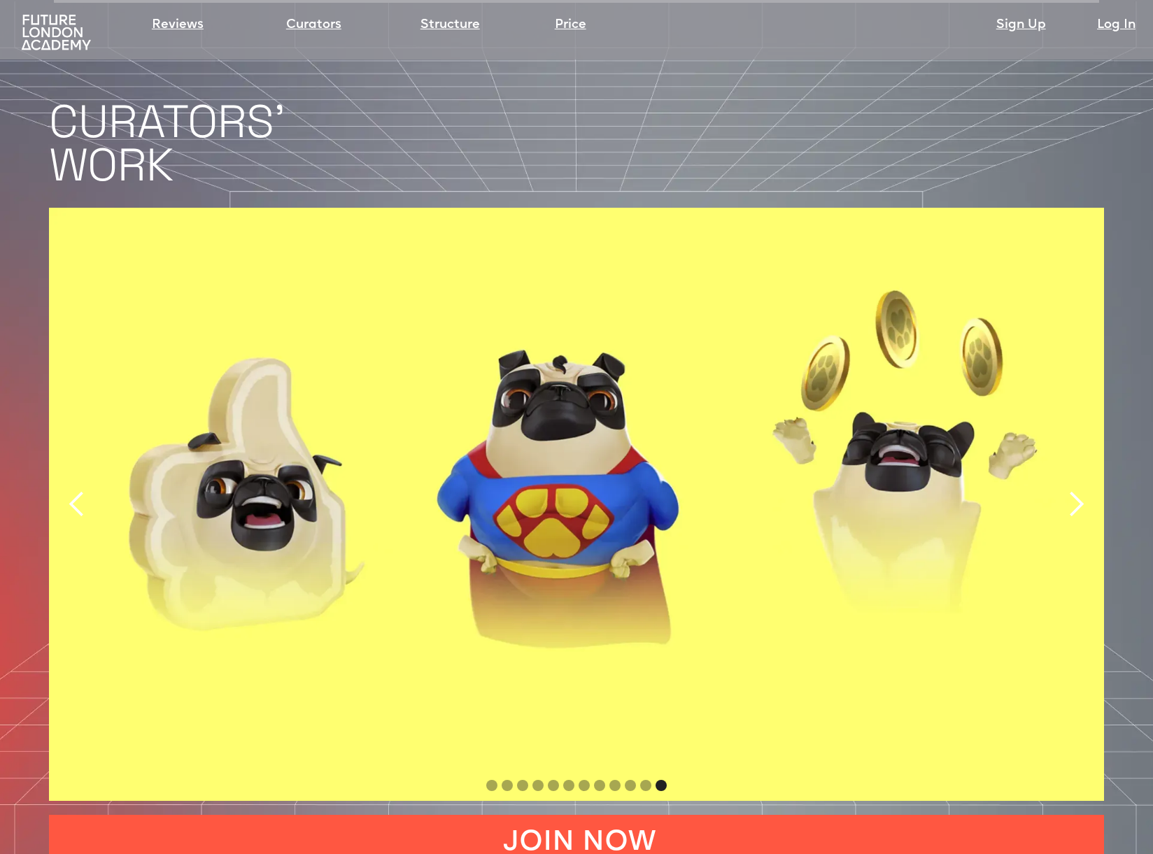
click at [1079, 490] on div "next slide" at bounding box center [1076, 504] width 28 height 28
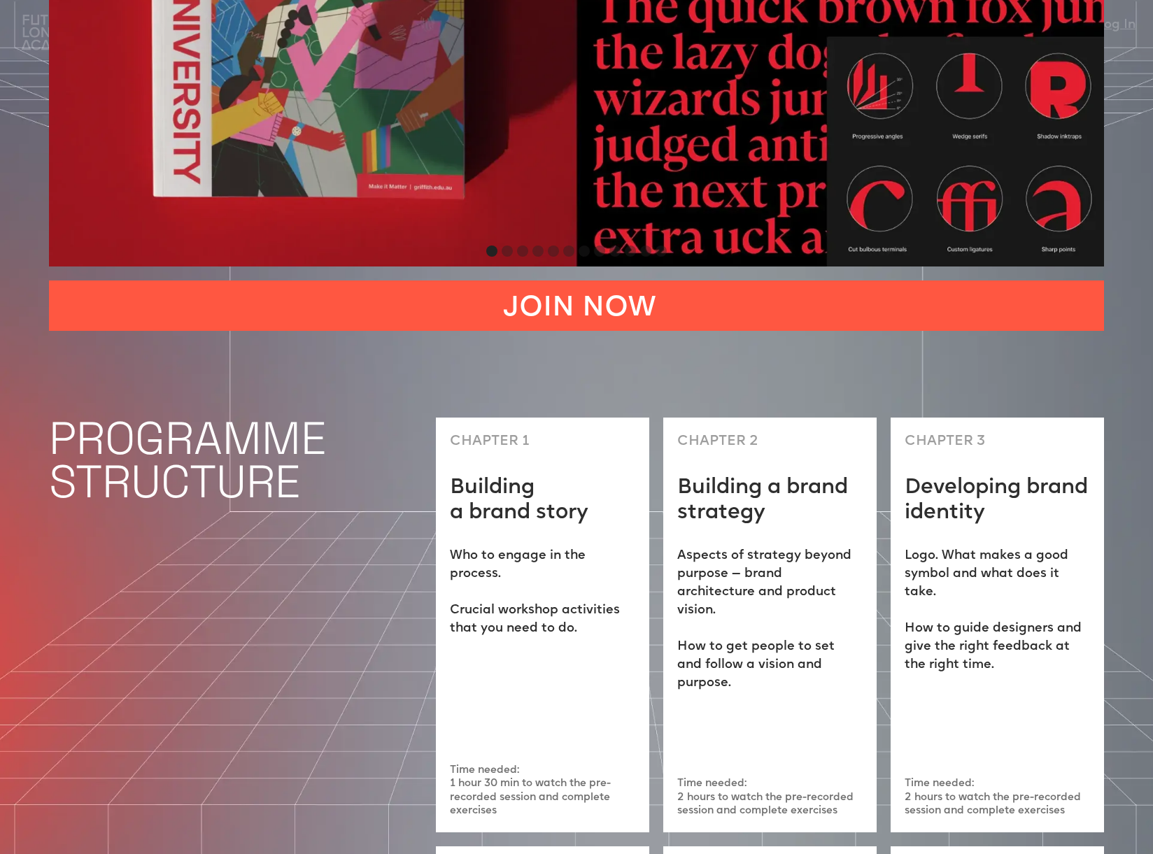
scroll to position [3467, 0]
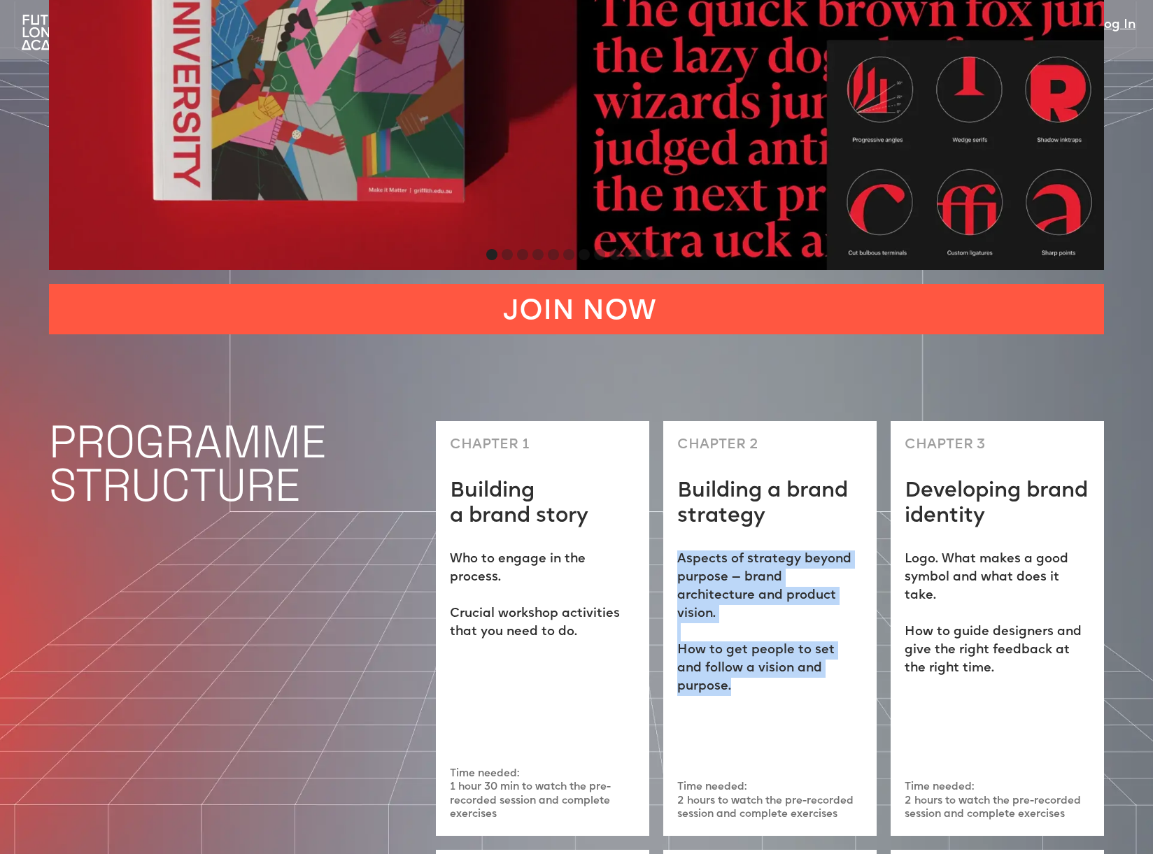
drag, startPoint x: 680, startPoint y: 150, endPoint x: 857, endPoint y: 245, distance: 200.6
click at [857, 550] on p "Aspects of strategy beyond purpose — brand architecture and product vision. ‍ H…" at bounding box center [769, 622] width 185 height 145
click at [818, 421] on div "CHAPTER 2 Building a brand strategy Aspects of strategy beyond purpose — brand …" at bounding box center [769, 628] width 213 height 415
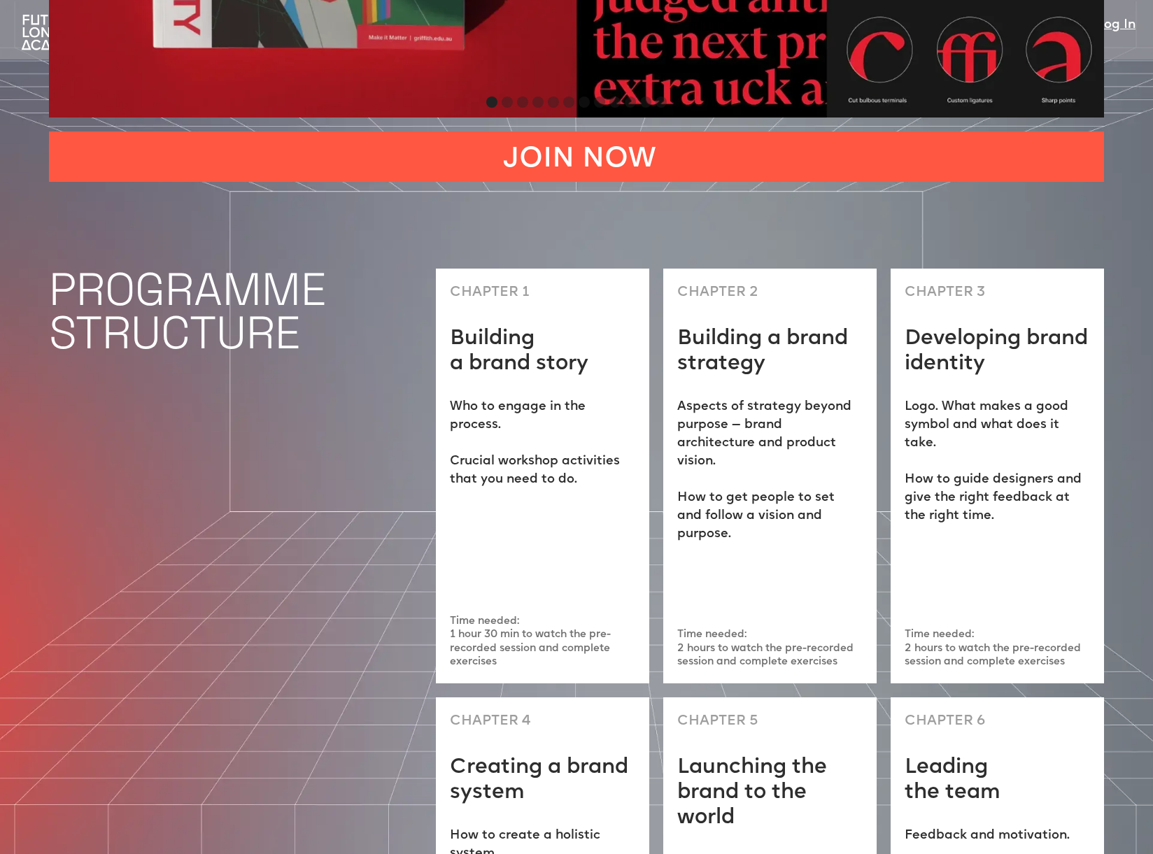
scroll to position [3620, 0]
drag, startPoint x: 452, startPoint y: 466, endPoint x: 513, endPoint y: 485, distance: 63.9
click at [513, 826] on p "How to create a holistic system. Digital guidelines and digital toolkits." at bounding box center [542, 871] width 185 height 91
drag, startPoint x: 680, startPoint y: 339, endPoint x: 733, endPoint y: 394, distance: 75.7
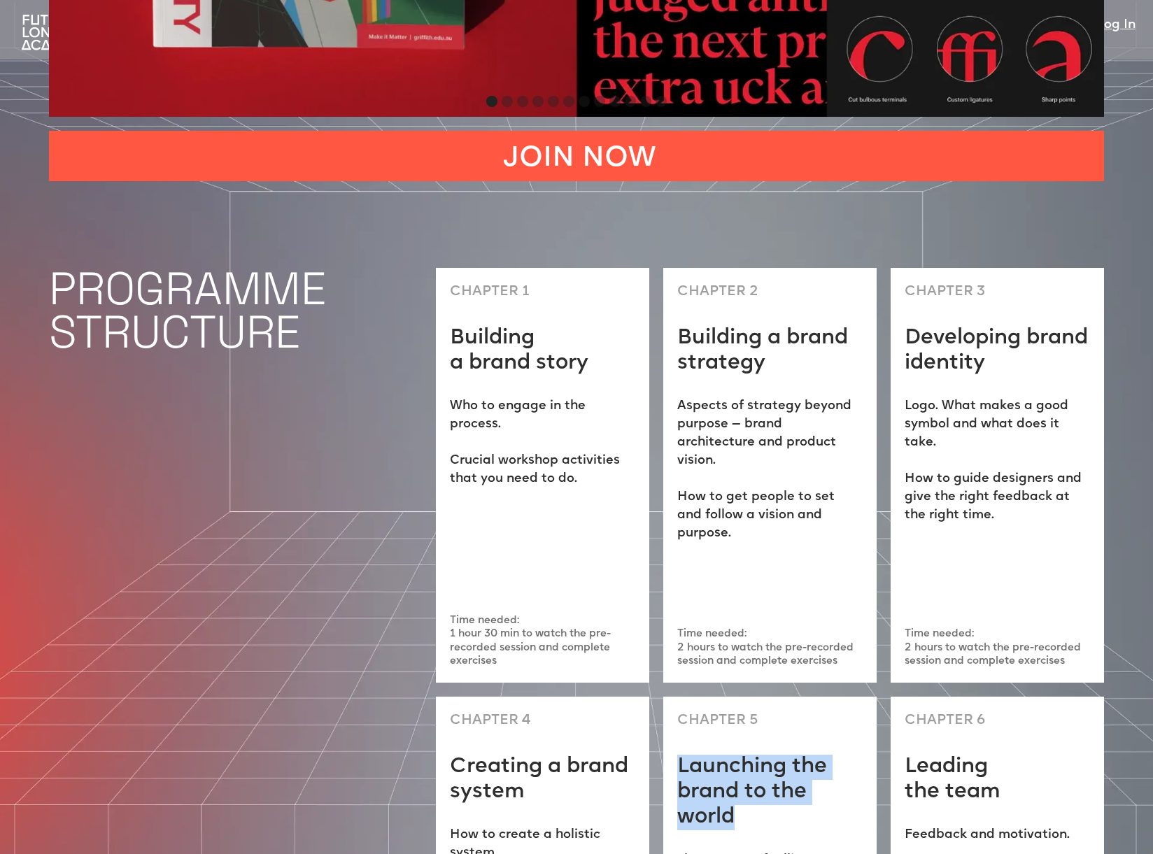
click at [740, 755] on h1 "Launching the brand to the world" at bounding box center [769, 793] width 185 height 76
drag, startPoint x: 679, startPoint y: 432, endPoint x: 790, endPoint y: 499, distance: 129.3
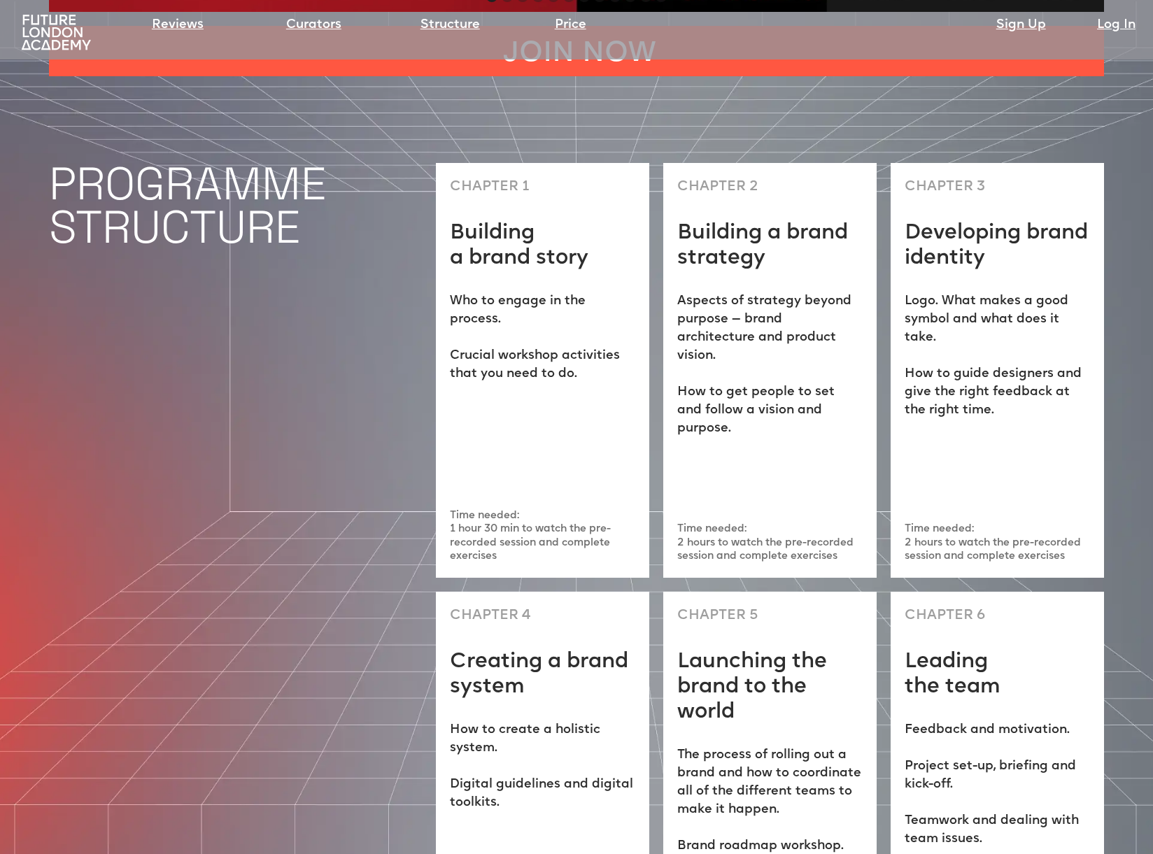
scroll to position [3727, 0]
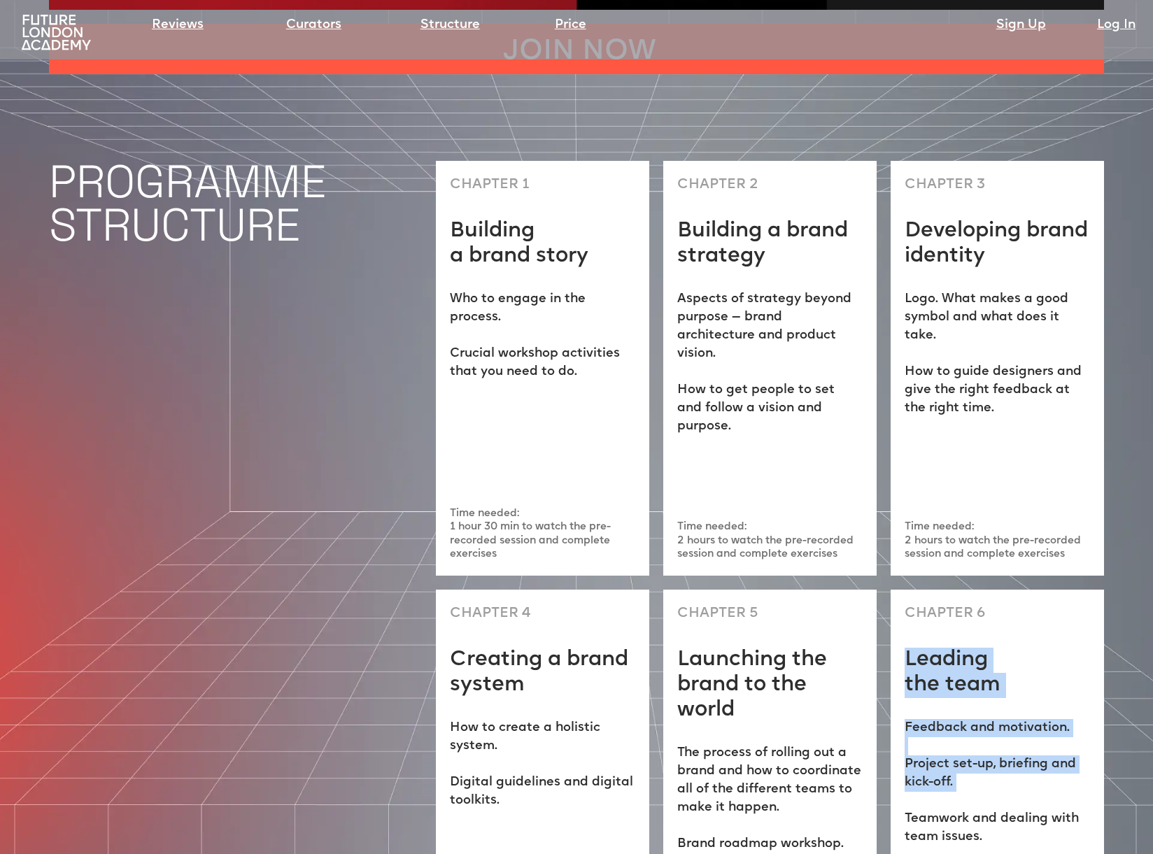
drag, startPoint x: 909, startPoint y: 235, endPoint x: 1034, endPoint y: 389, distance: 198.4
click at [1081, 590] on div "CHAPTER 6 Leading the team Feedback and motivation. Project set-up, briefing an…" at bounding box center [996, 795] width 213 height 410
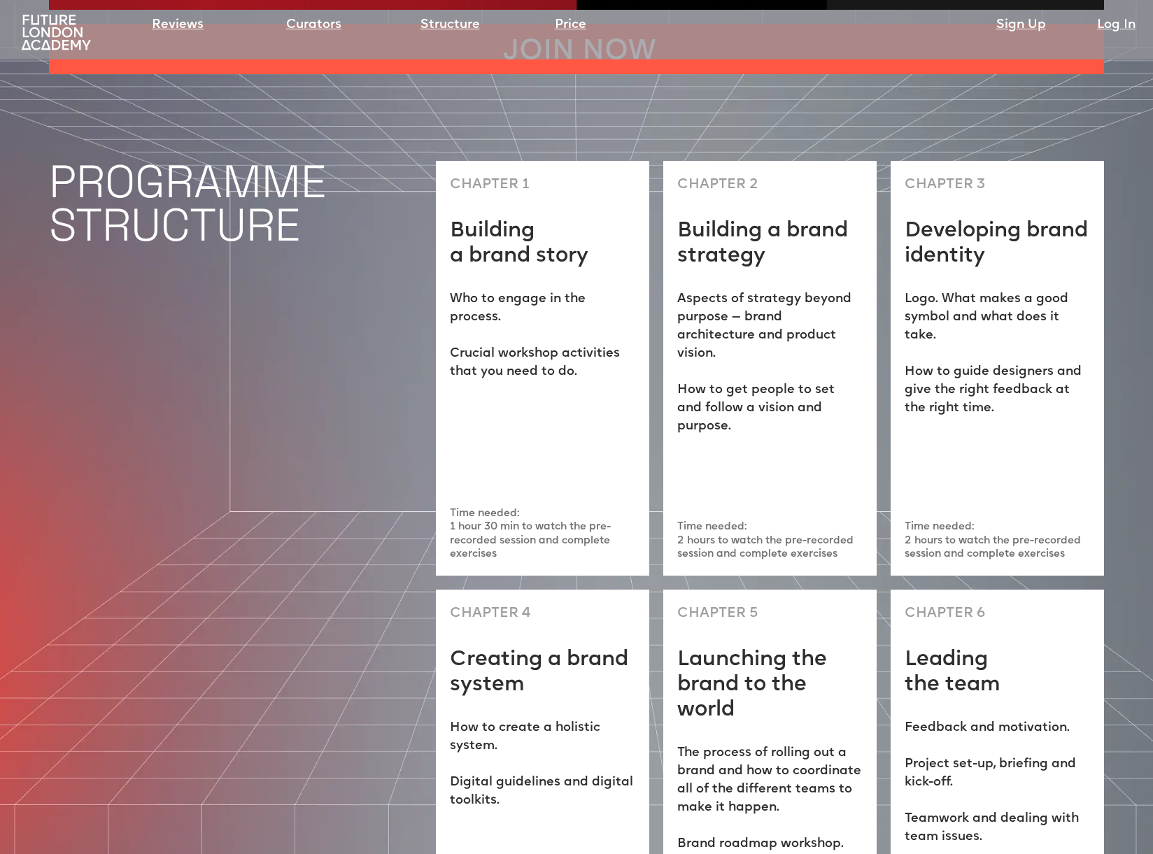
click at [987, 719] on p "Feedback and motivation. Project set-up, briefing and kick-off. Teamwork and de…" at bounding box center [996, 782] width 185 height 127
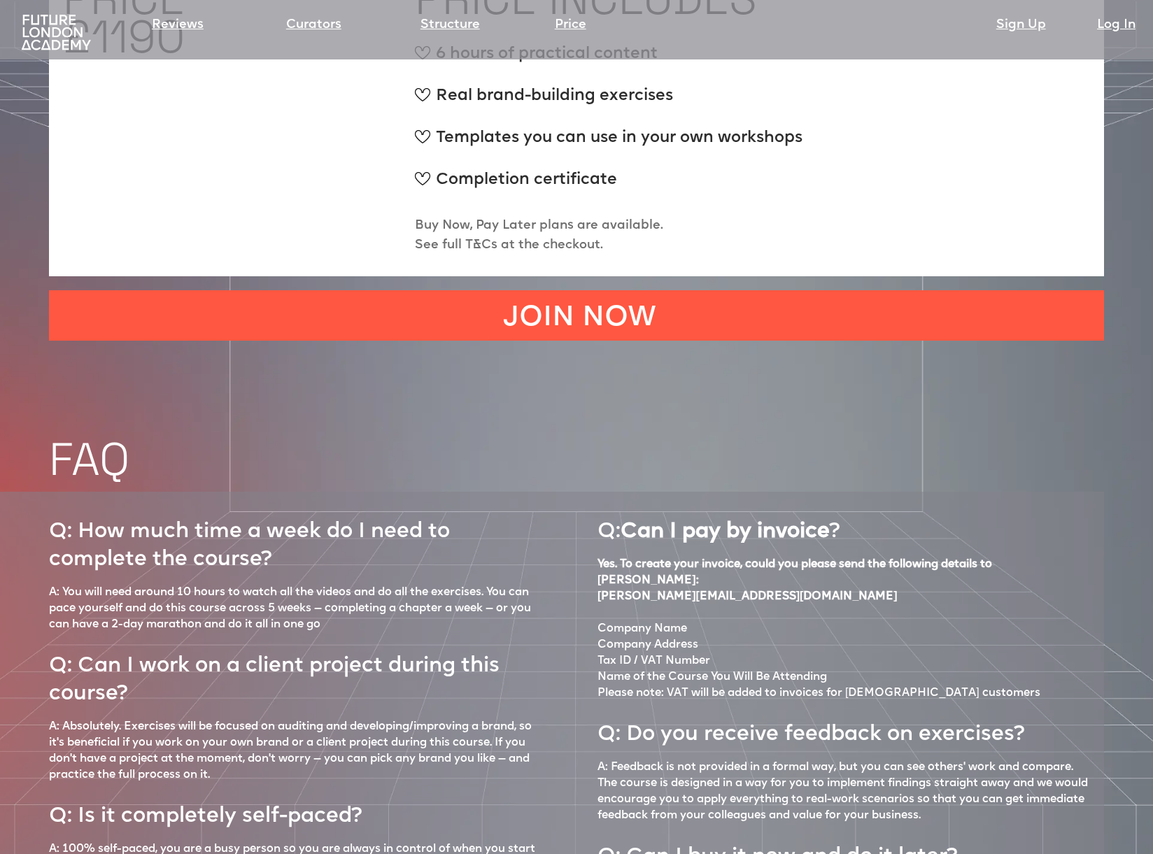
scroll to position [5512, 0]
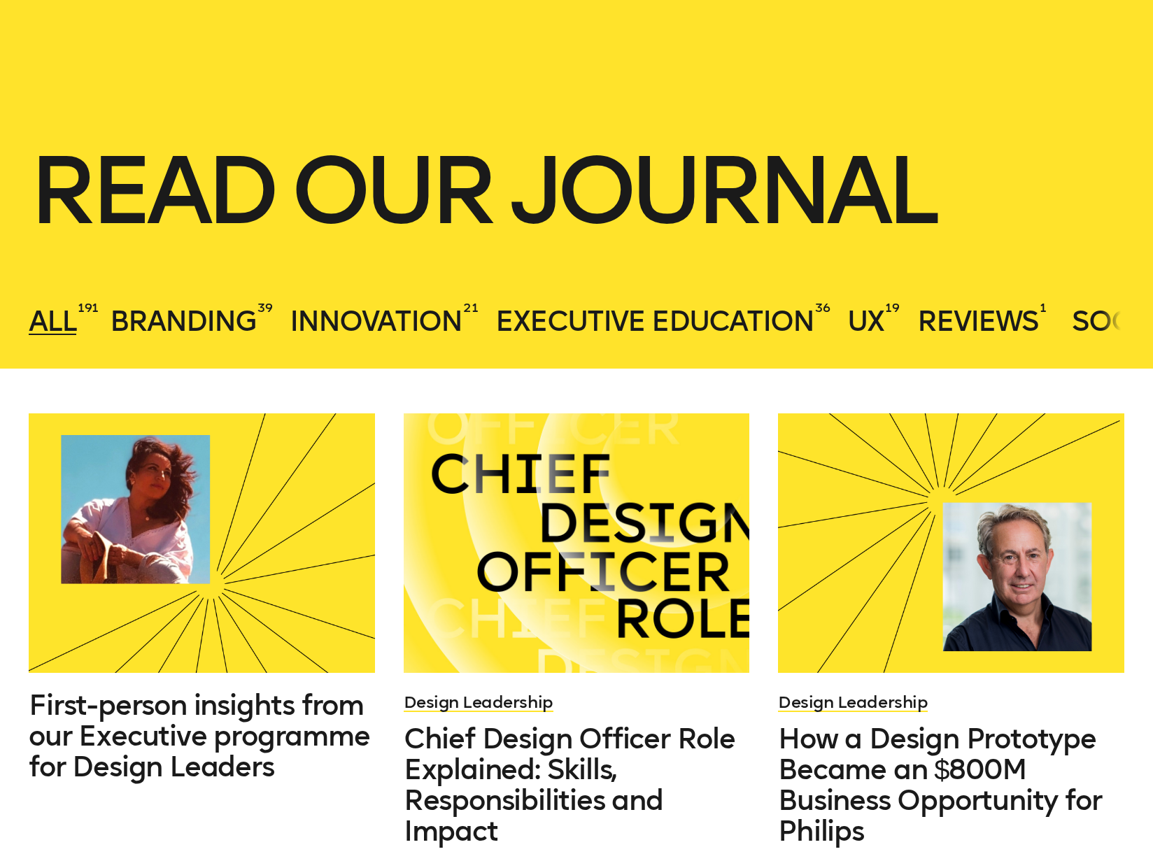
scroll to position [237, 0]
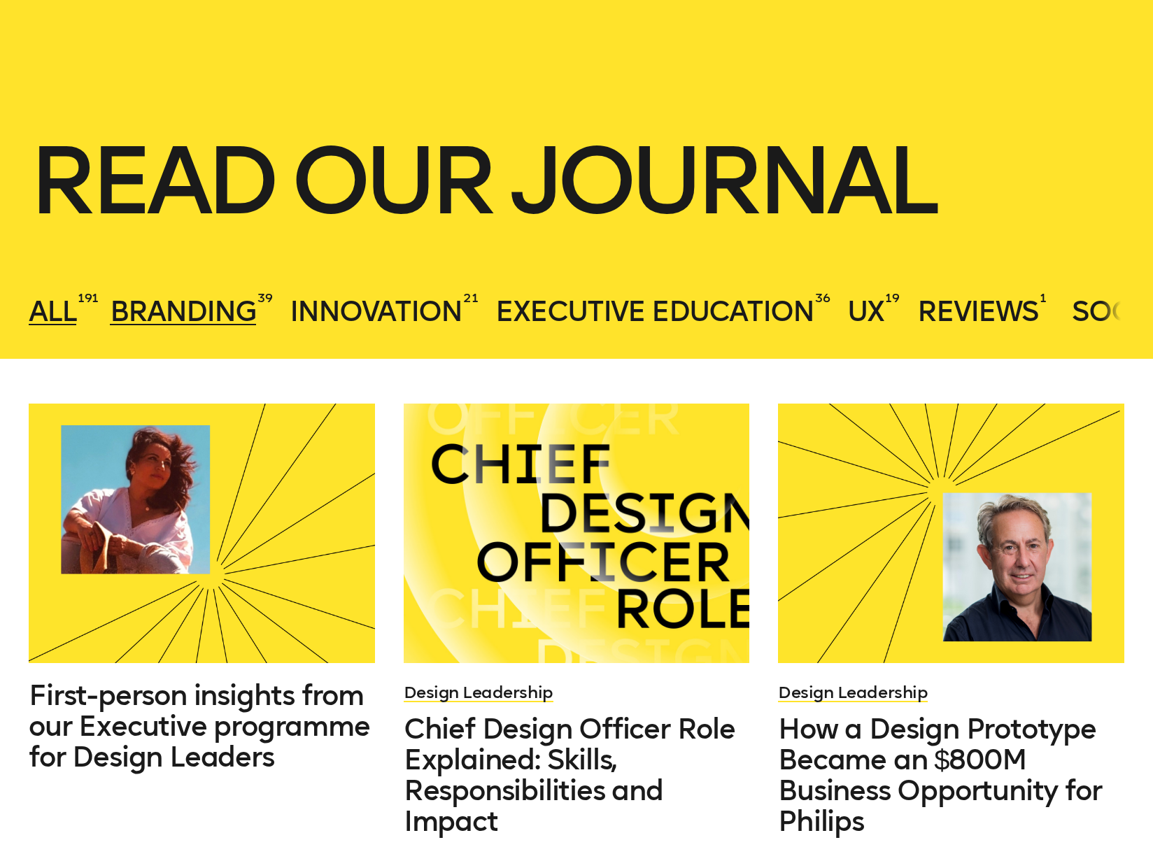
click at [183, 311] on span "Branding" at bounding box center [183, 311] width 146 height 34
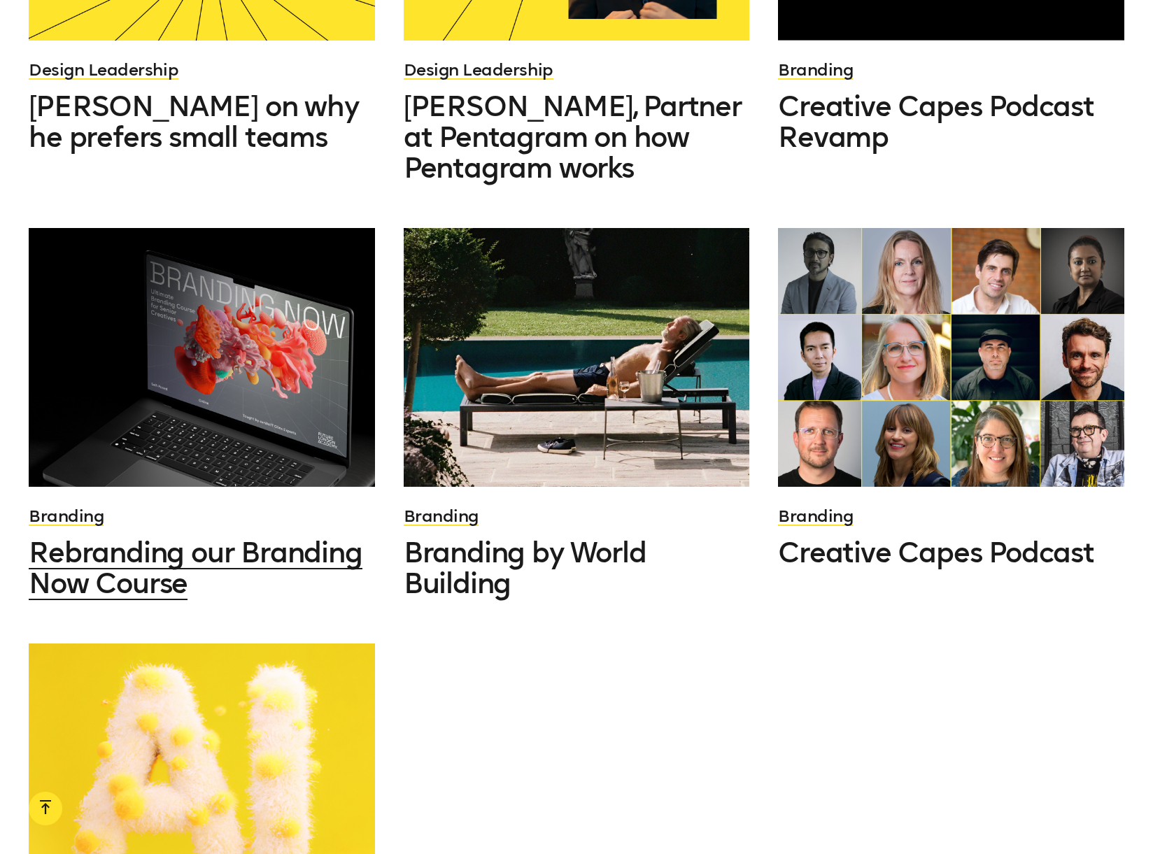
scroll to position [1328, 0]
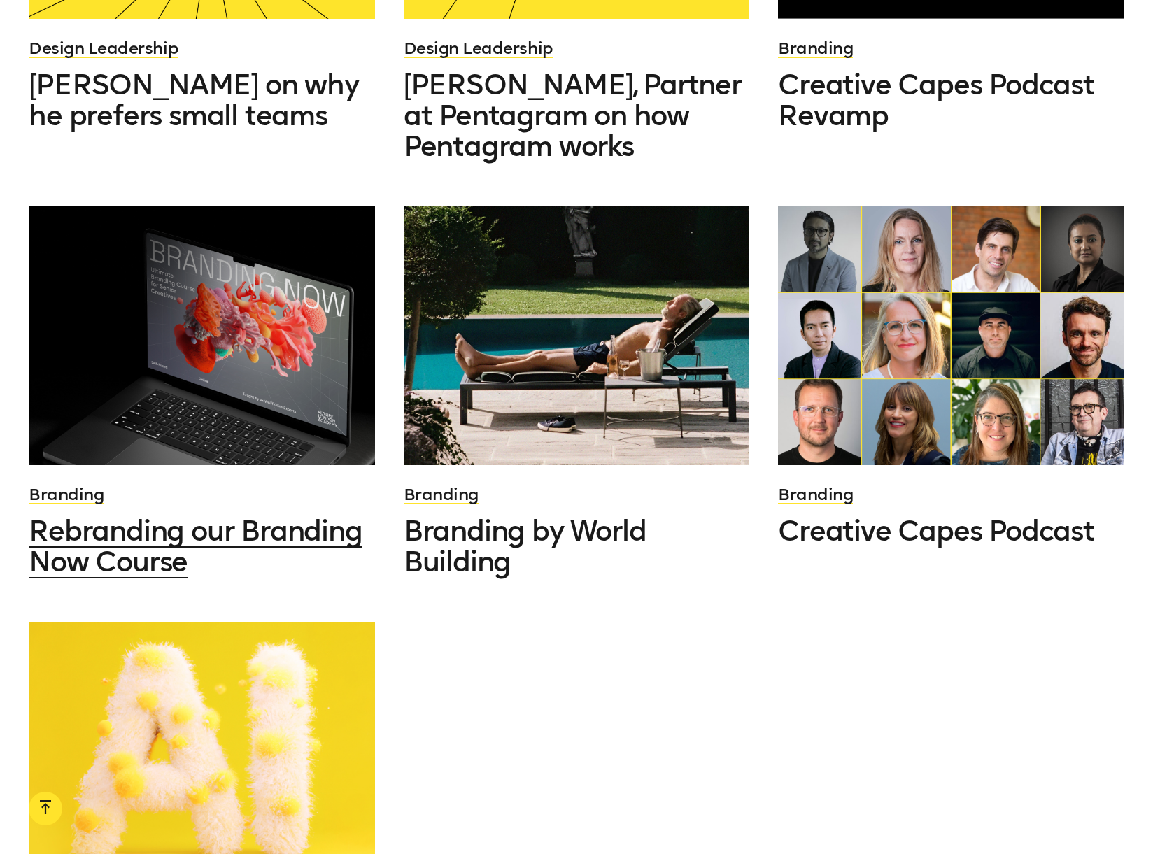
click at [201, 514] on span "Rebranding our Branding Now Course" at bounding box center [195, 546] width 333 height 64
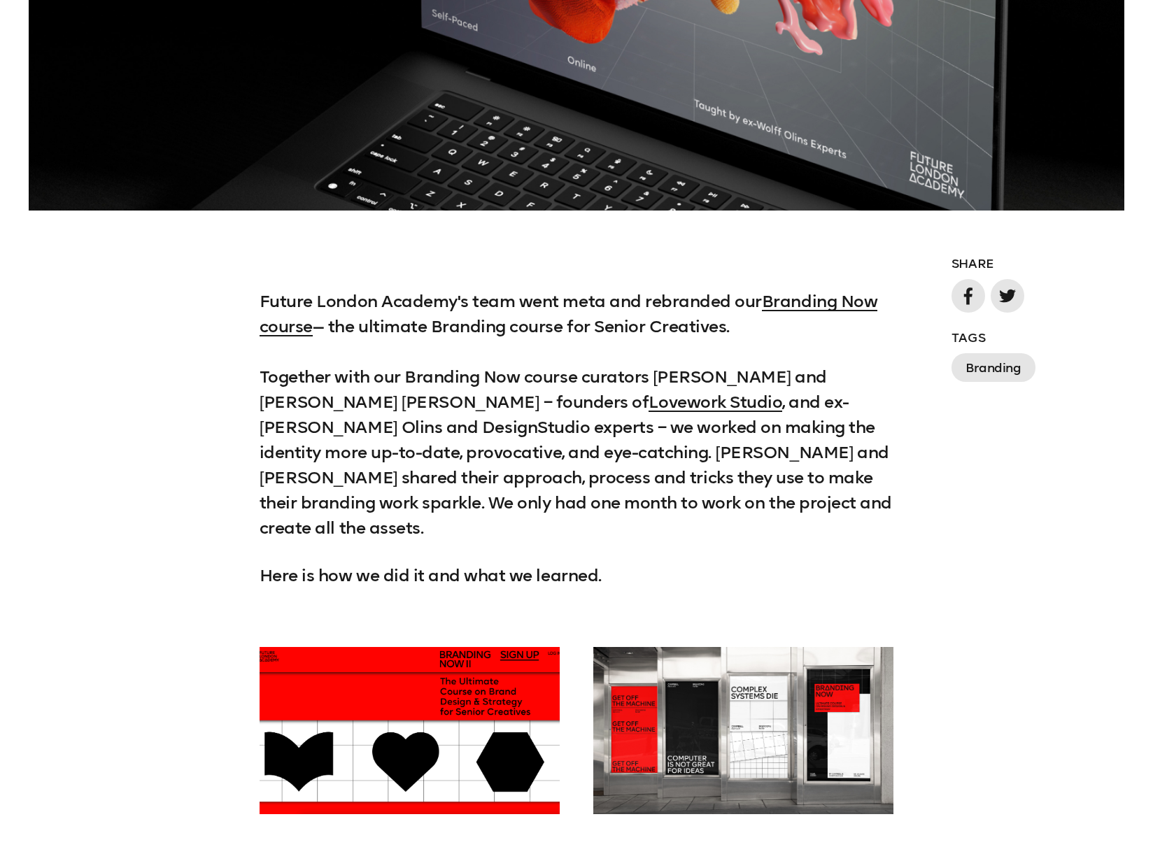
scroll to position [857, 0]
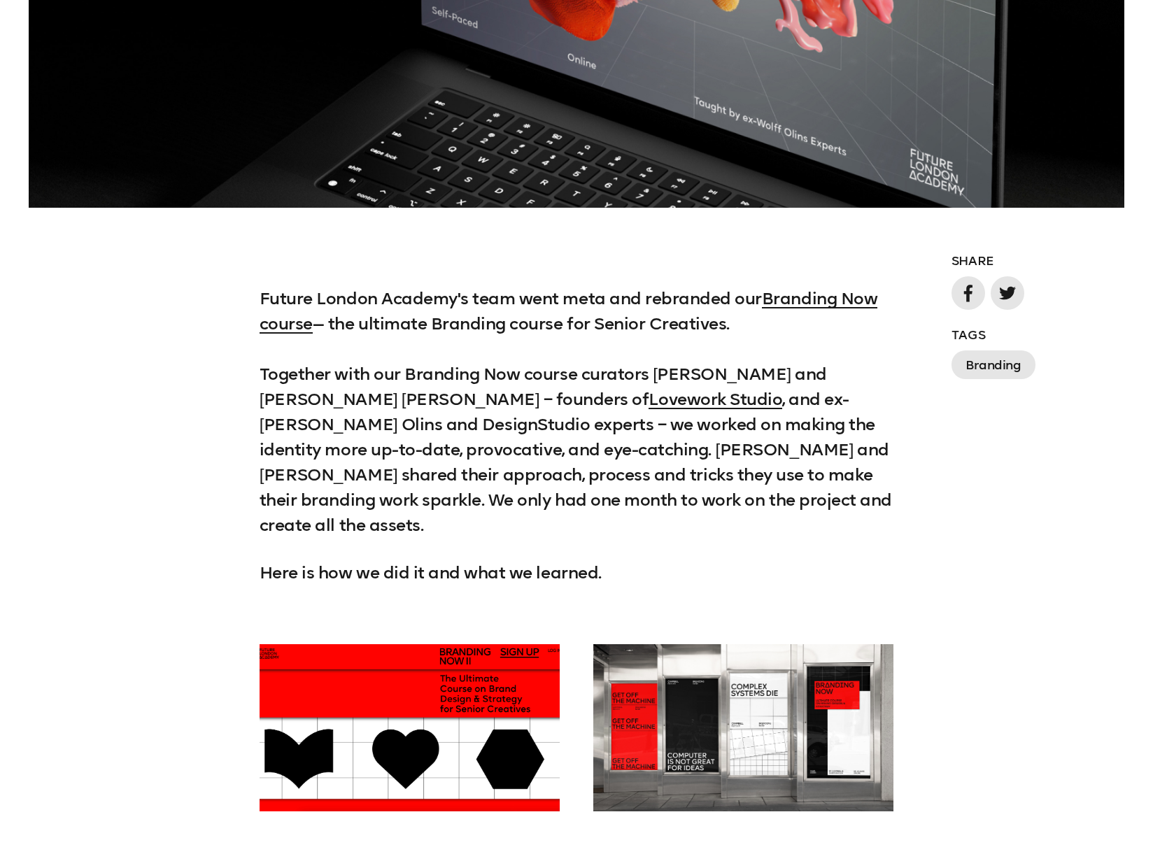
click at [611, 426] on p "Future London Academy's team went meta and rebranded our Branding Now course — …" at bounding box center [576, 412] width 634 height 252
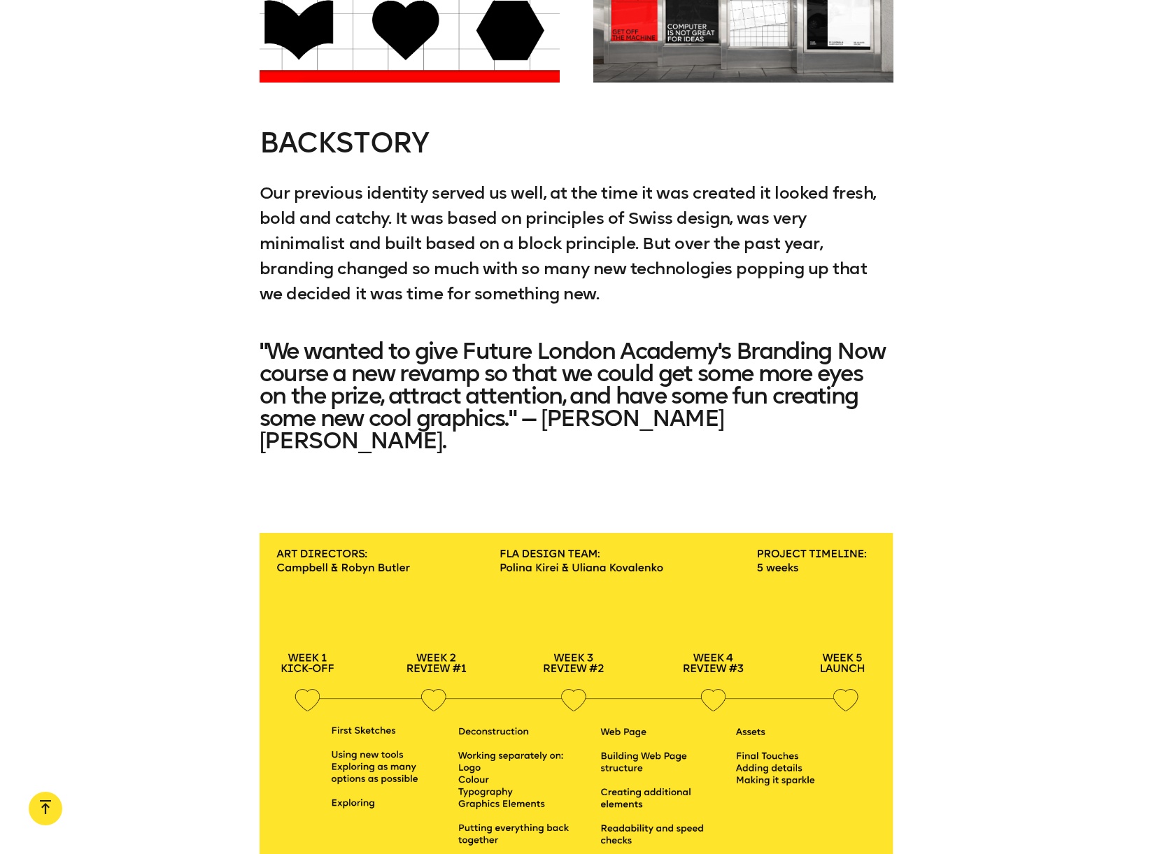
scroll to position [1600, 0]
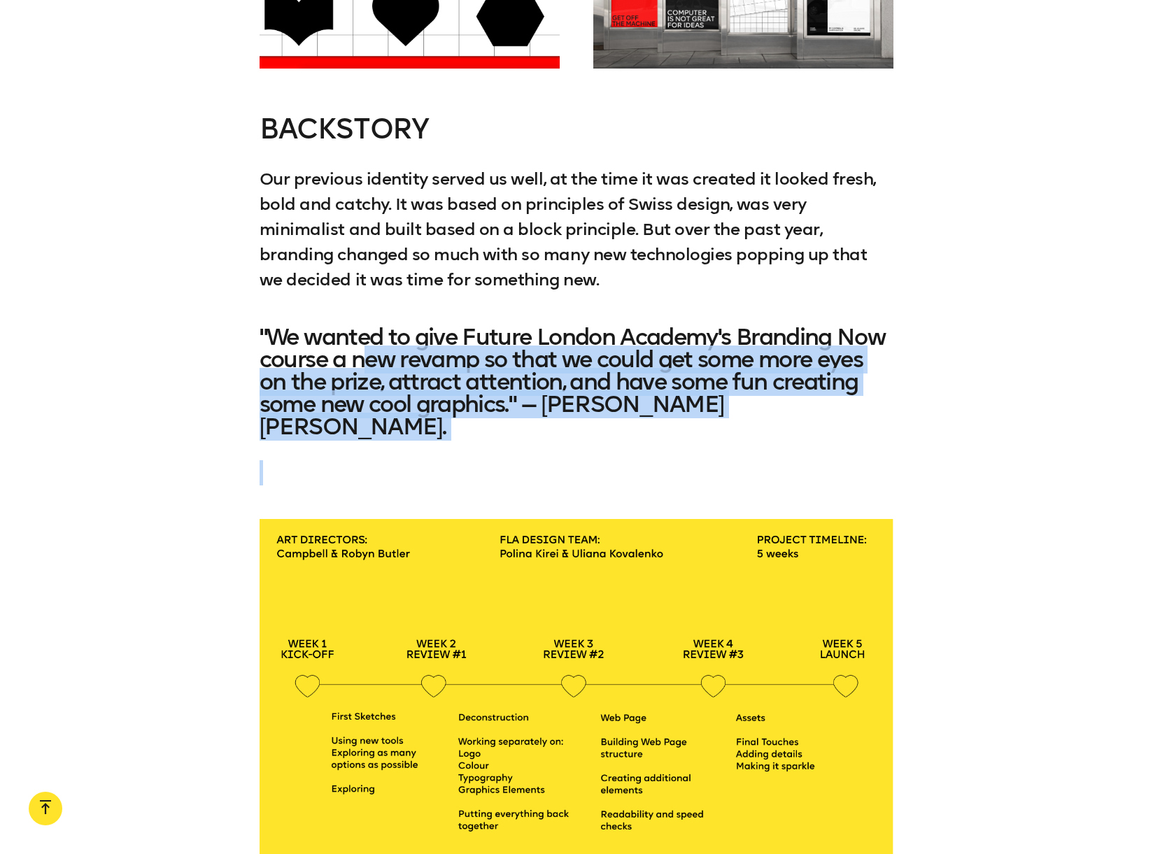
drag, startPoint x: 365, startPoint y: 336, endPoint x: 739, endPoint y: 390, distance: 377.3
click at [739, 390] on div ""We wanted to give Future London Academy's Branding Now course a new revamp so …" at bounding box center [576, 405] width 634 height 159
click at [737, 390] on div ""We wanted to give Future London Academy's Branding Now course a new revamp so …" at bounding box center [576, 405] width 634 height 159
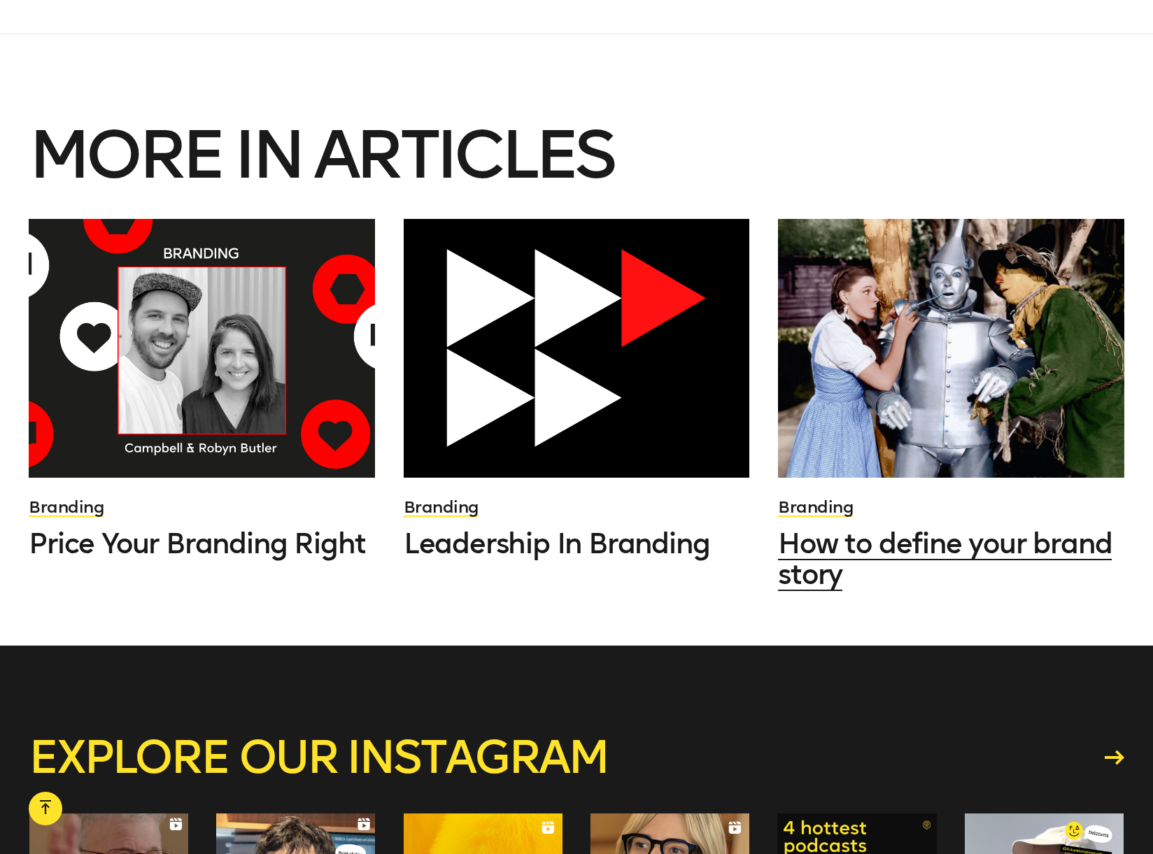
scroll to position [10782, 0]
